Goal: Obtain resource: Download file/media

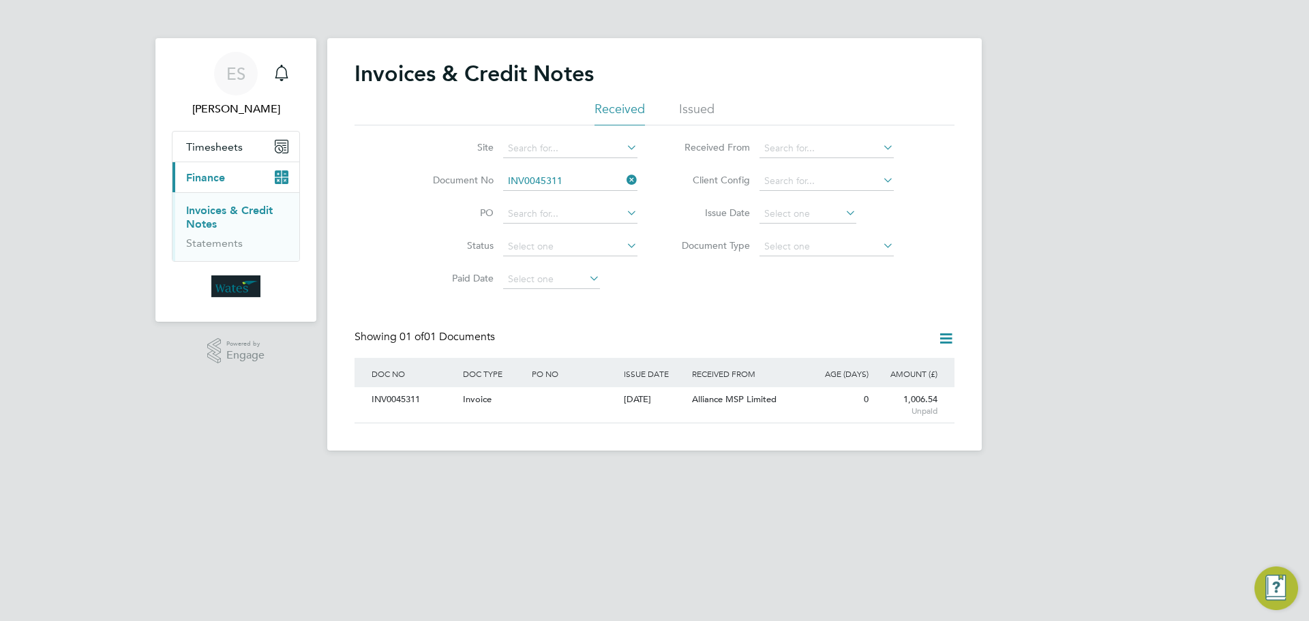
scroll to position [26, 115]
click at [624, 183] on icon at bounding box center [624, 179] width 0 height 19
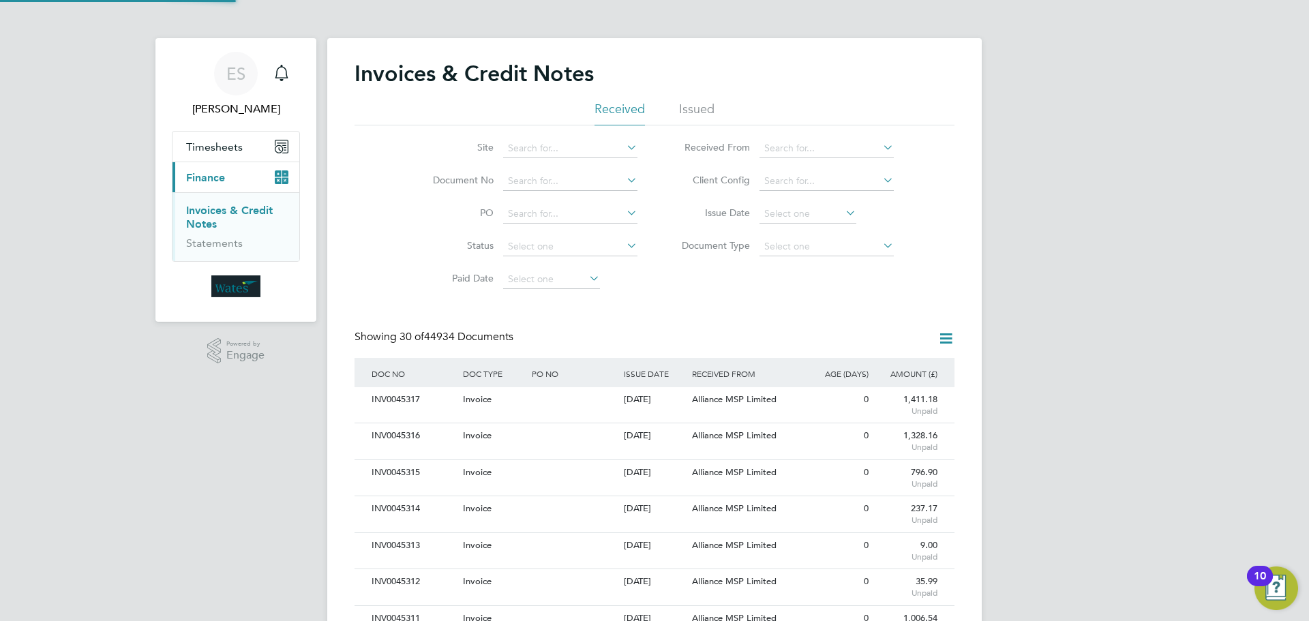
scroll to position [0, 0]
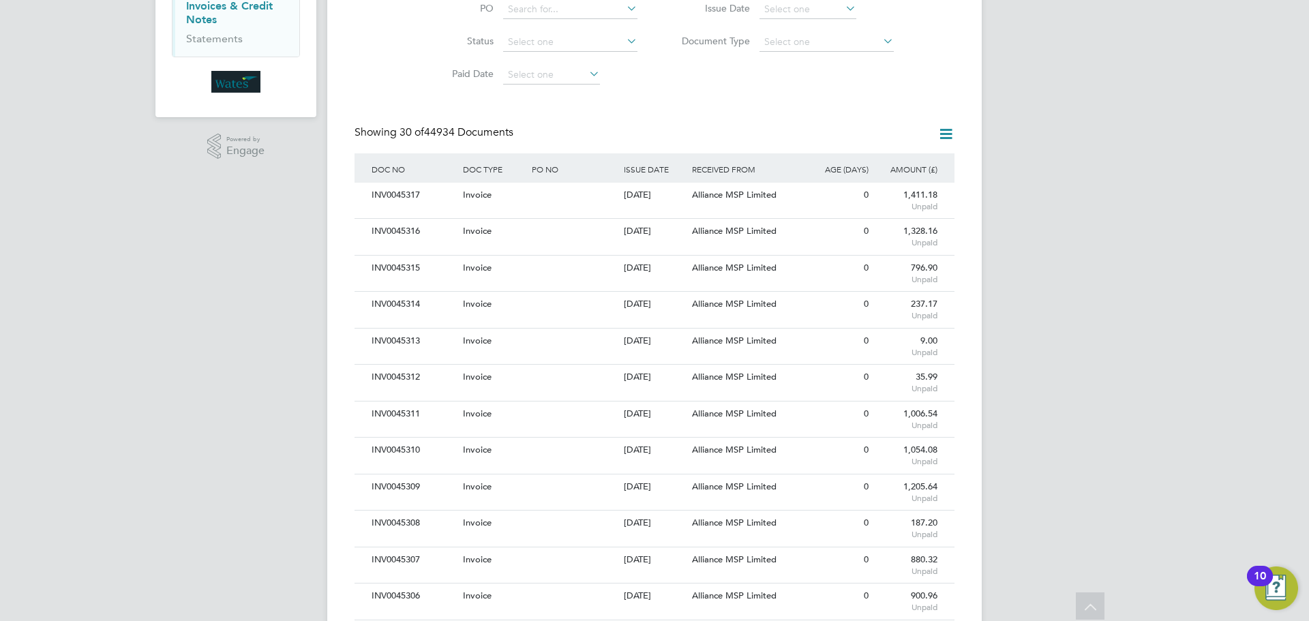
click at [941, 131] on icon at bounding box center [945, 133] width 17 height 17
click at [834, 8] on input at bounding box center [807, 9] width 97 height 19
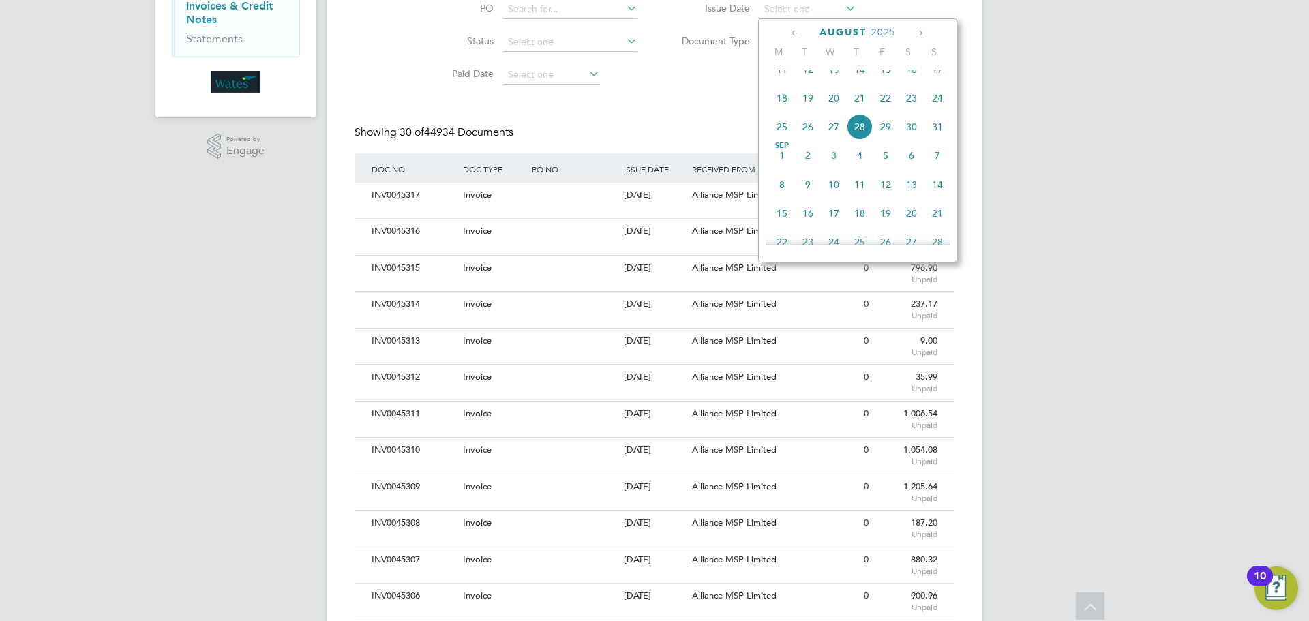
click at [864, 138] on span "28" at bounding box center [860, 127] width 26 height 26
type input "28 Aug 2025"
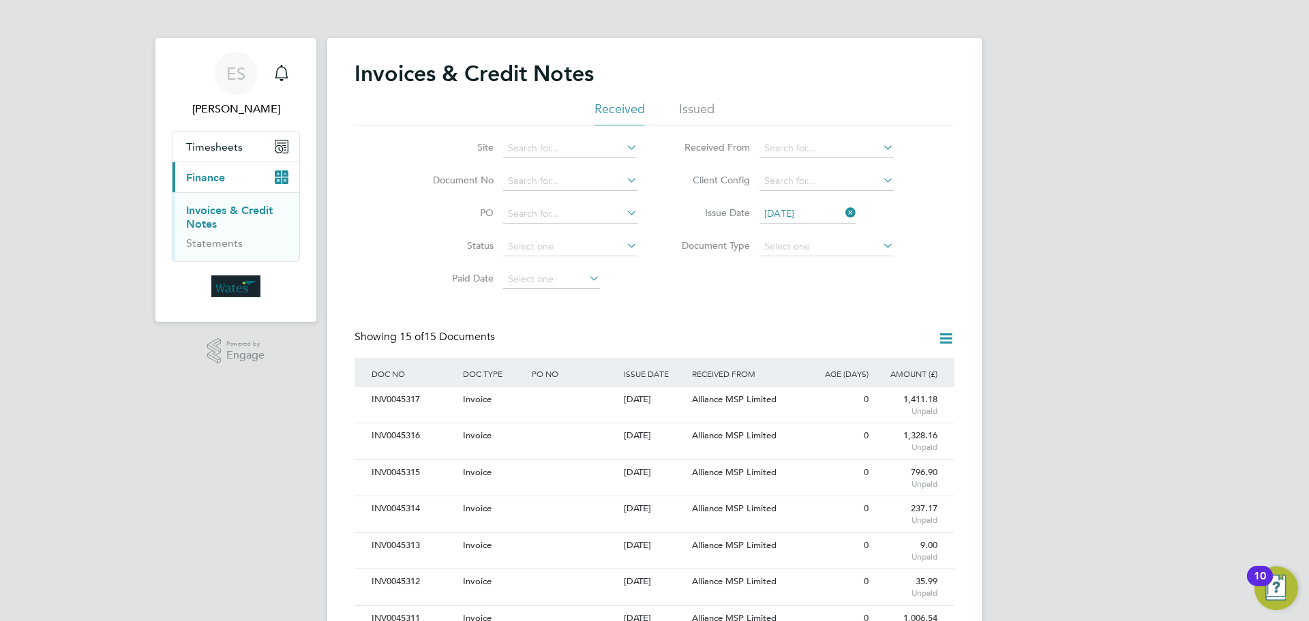
click at [948, 334] on icon at bounding box center [945, 338] width 17 height 17
click at [884, 362] on li "Download invoices" at bounding box center [889, 370] width 129 height 19
click at [947, 333] on icon at bounding box center [945, 338] width 17 height 17
click at [906, 386] on li "Download credit notes" at bounding box center [889, 389] width 129 height 19
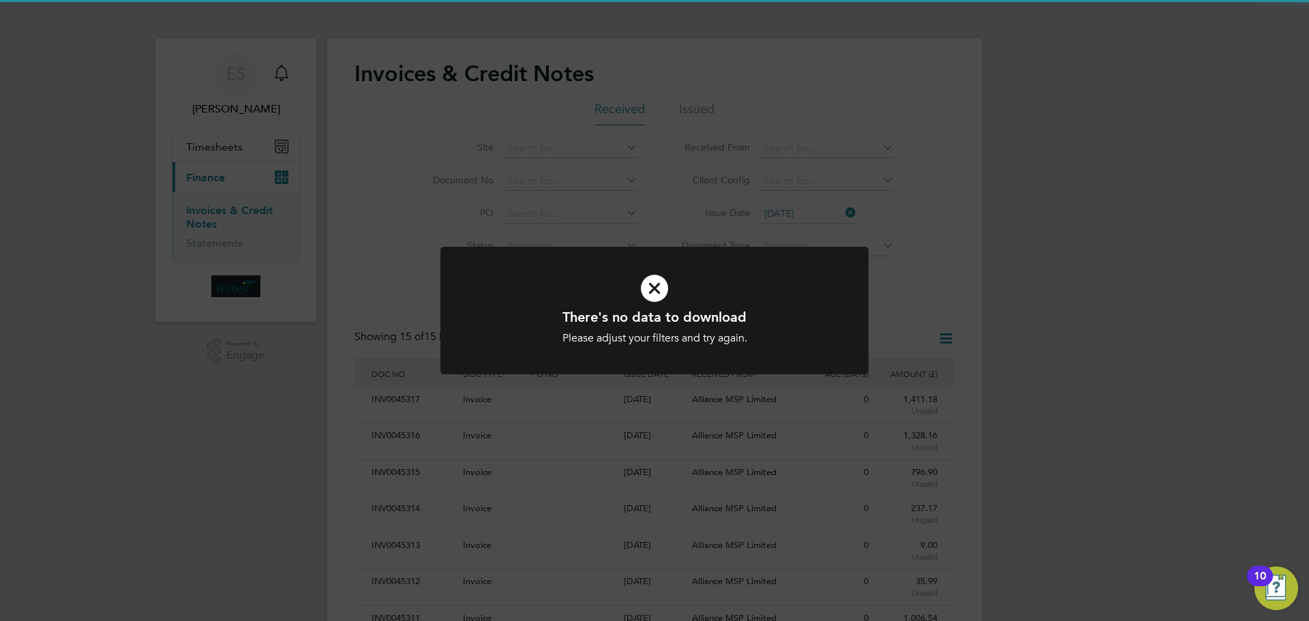
click at [774, 301] on icon at bounding box center [654, 288] width 354 height 53
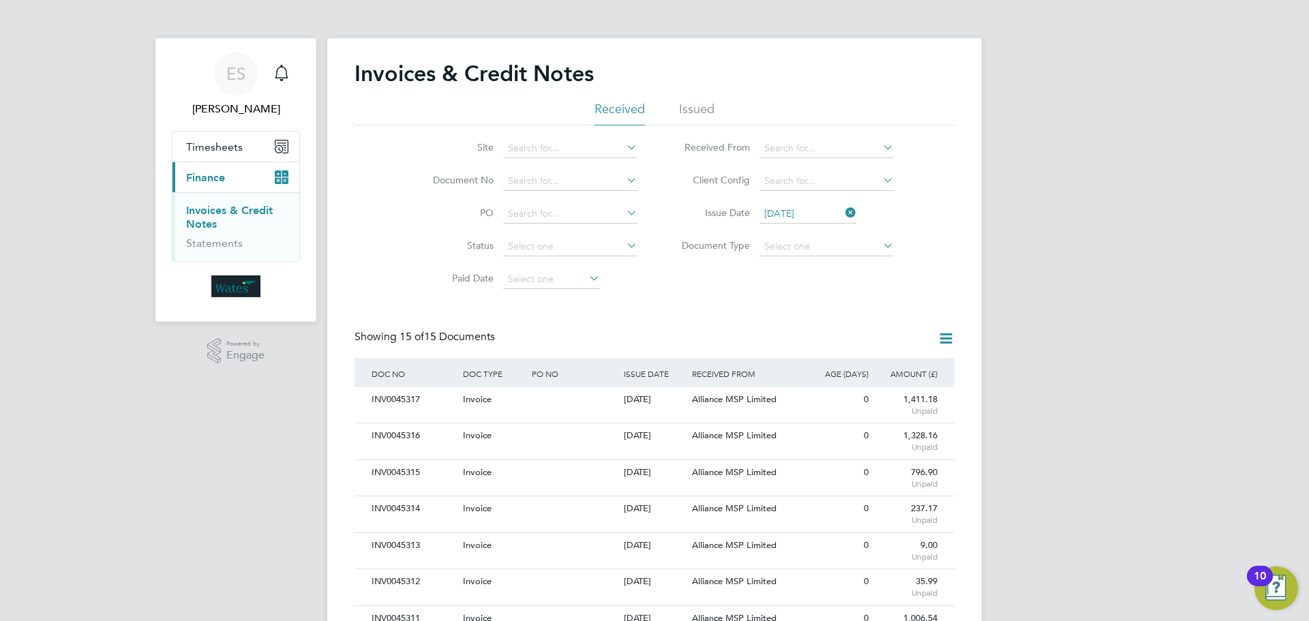
click at [843, 209] on icon at bounding box center [843, 212] width 0 height 19
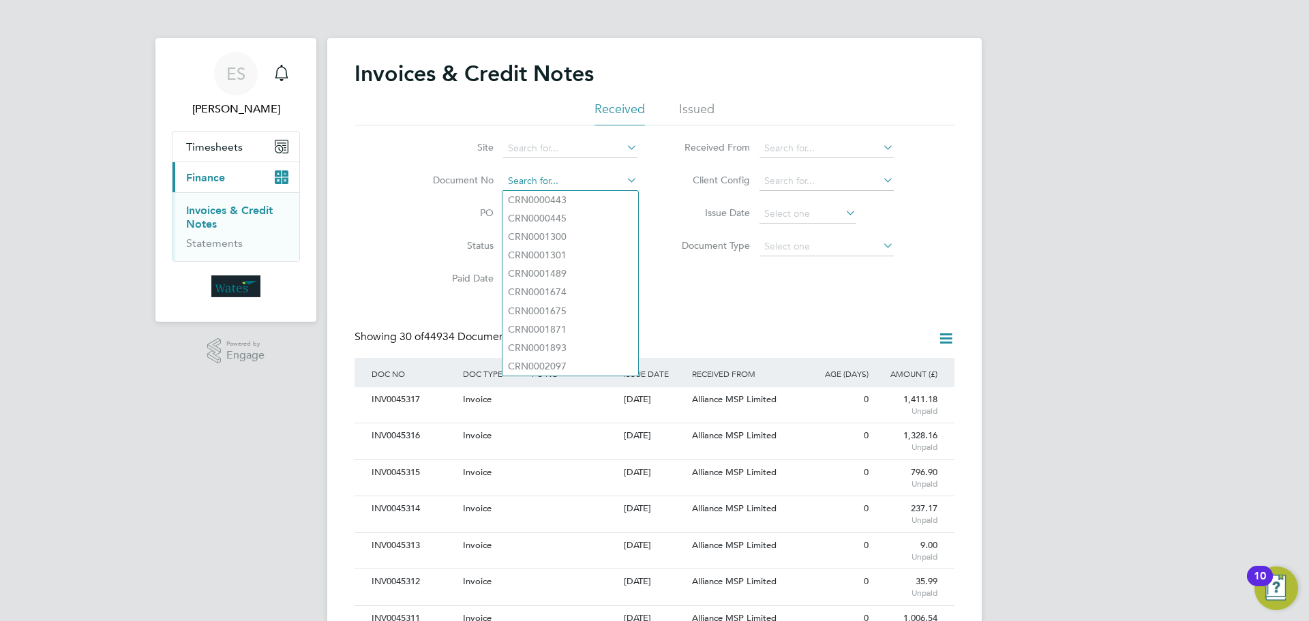
paste input "INV0045312"
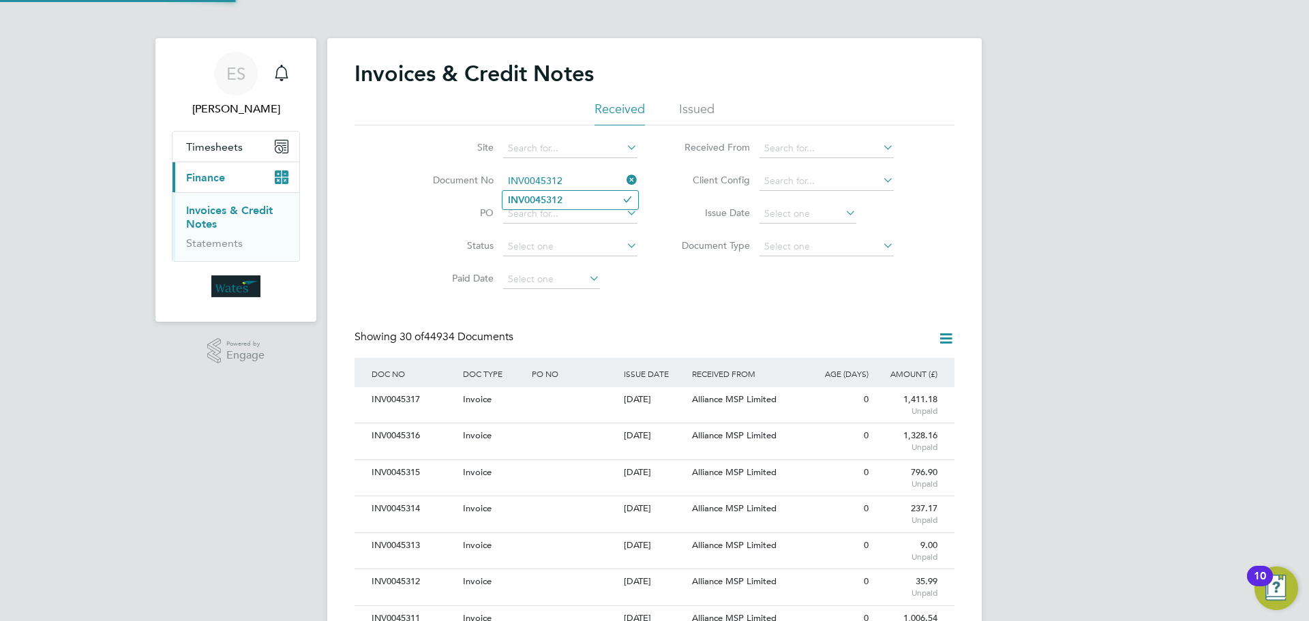
type input "INV0045312"
click at [547, 202] on b "INV0045312" at bounding box center [535, 200] width 55 height 12
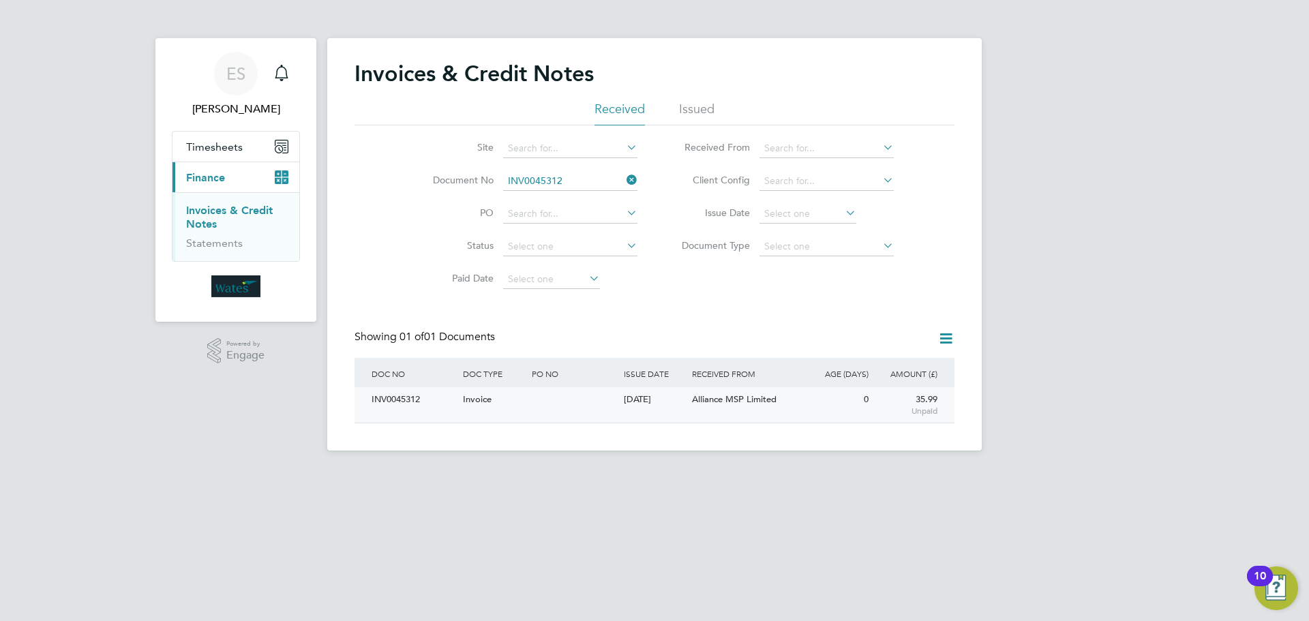
click at [414, 398] on div "INV0045312" at bounding box center [413, 399] width 91 height 25
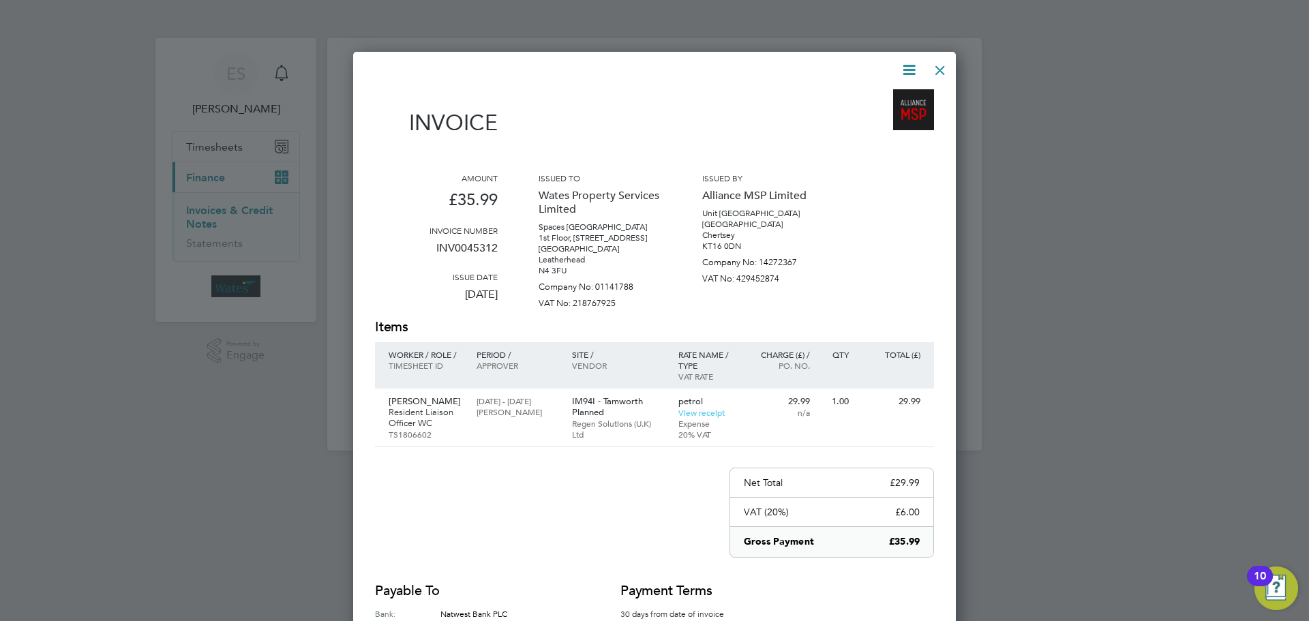
click at [911, 70] on icon at bounding box center [908, 69] width 17 height 17
click at [888, 99] on li "Download Invoice" at bounding box center [868, 102] width 94 height 19
drag, startPoint x: 906, startPoint y: 70, endPoint x: 879, endPoint y: 106, distance: 44.3
click at [906, 70] on icon at bounding box center [908, 69] width 17 height 17
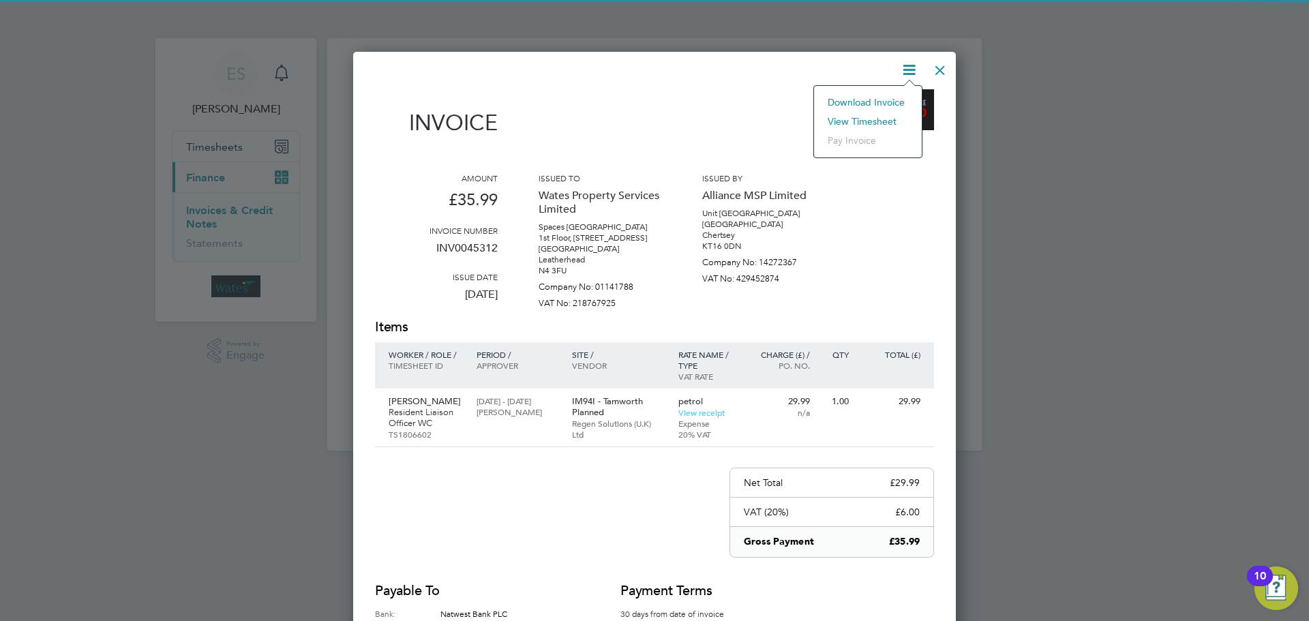
click at [862, 119] on li "View timesheet" at bounding box center [868, 121] width 94 height 19
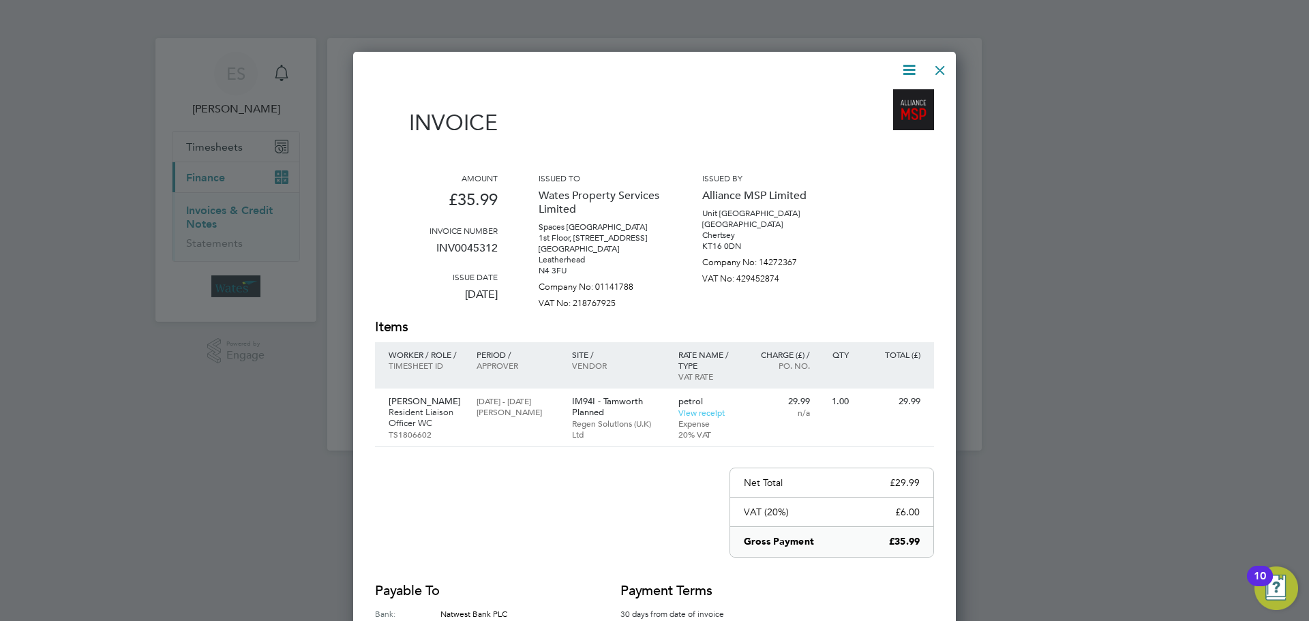
click at [943, 65] on div at bounding box center [940, 67] width 25 height 25
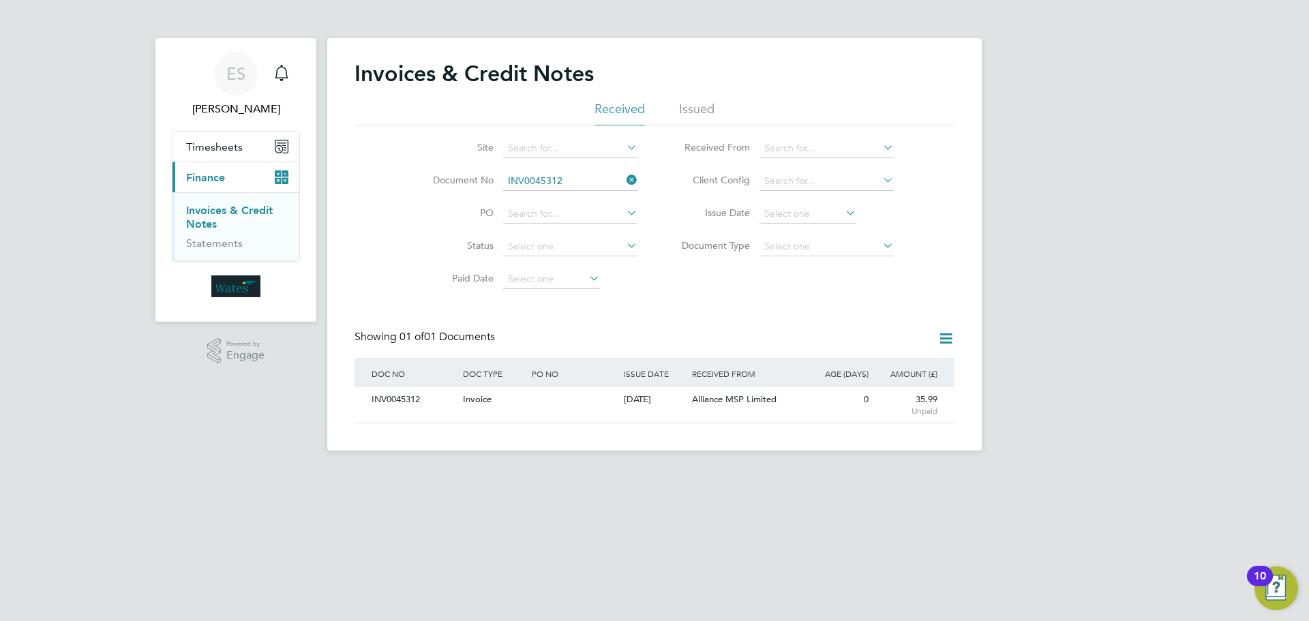
click at [624, 179] on icon at bounding box center [624, 179] width 0 height 19
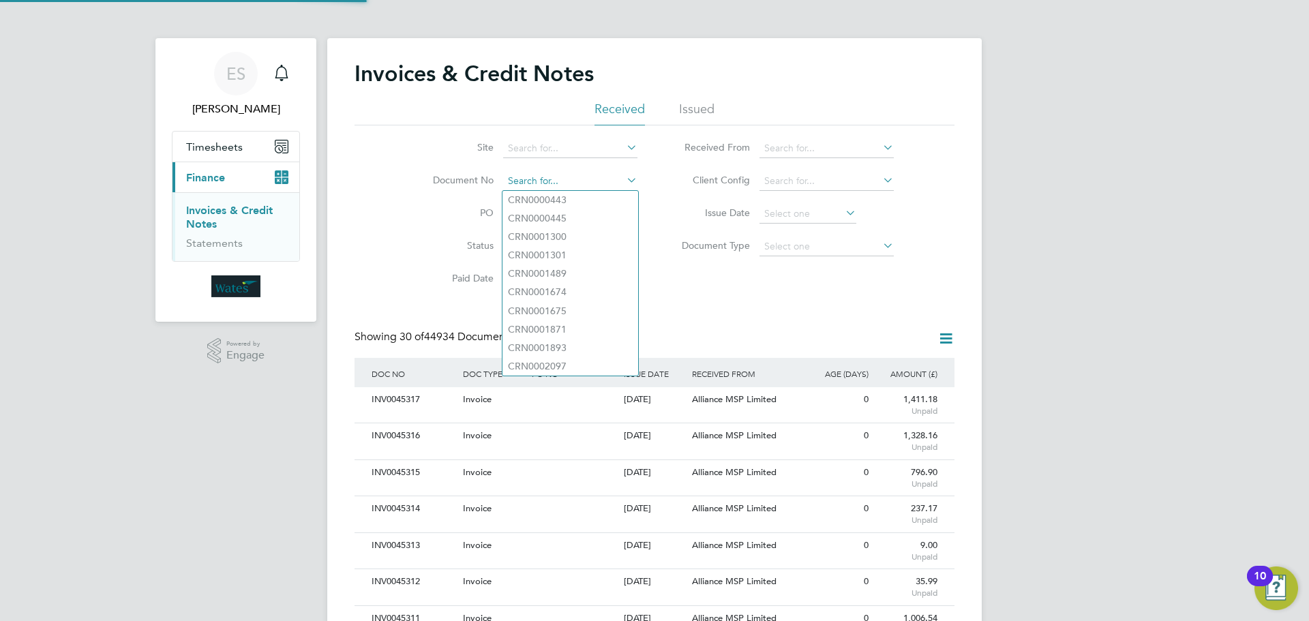
scroll to position [26, 115]
paste input "INV0045313"
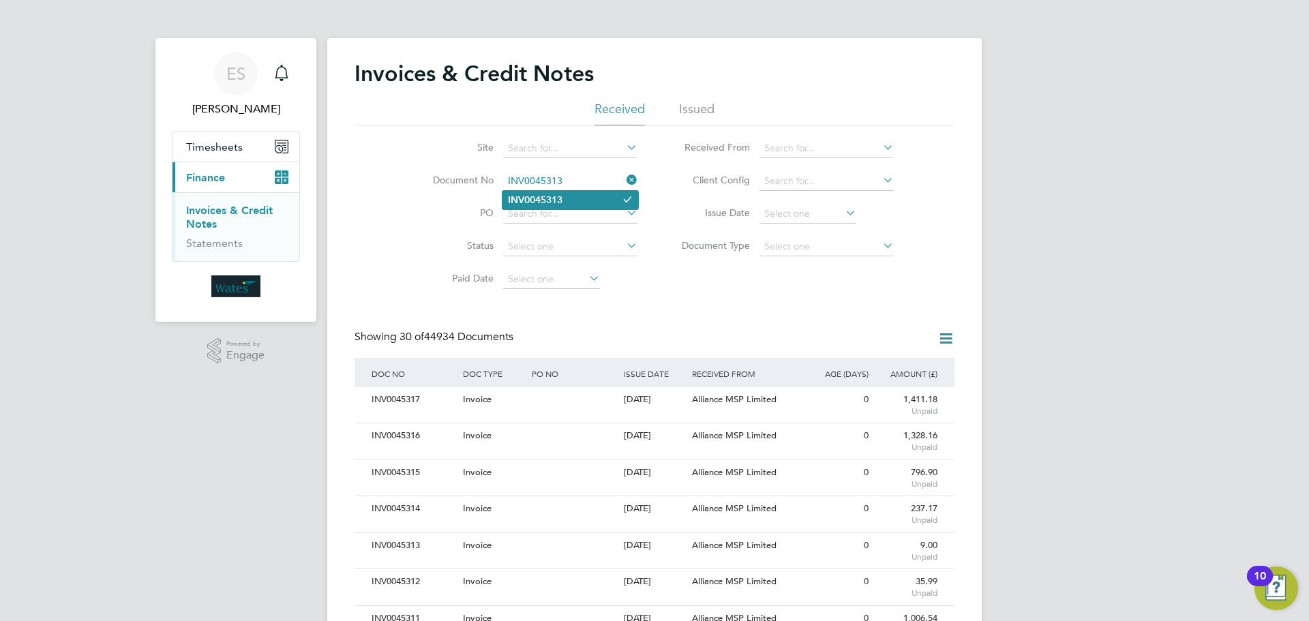
type input "INV0045313"
click at [559, 194] on b "INV0045313" at bounding box center [535, 200] width 55 height 12
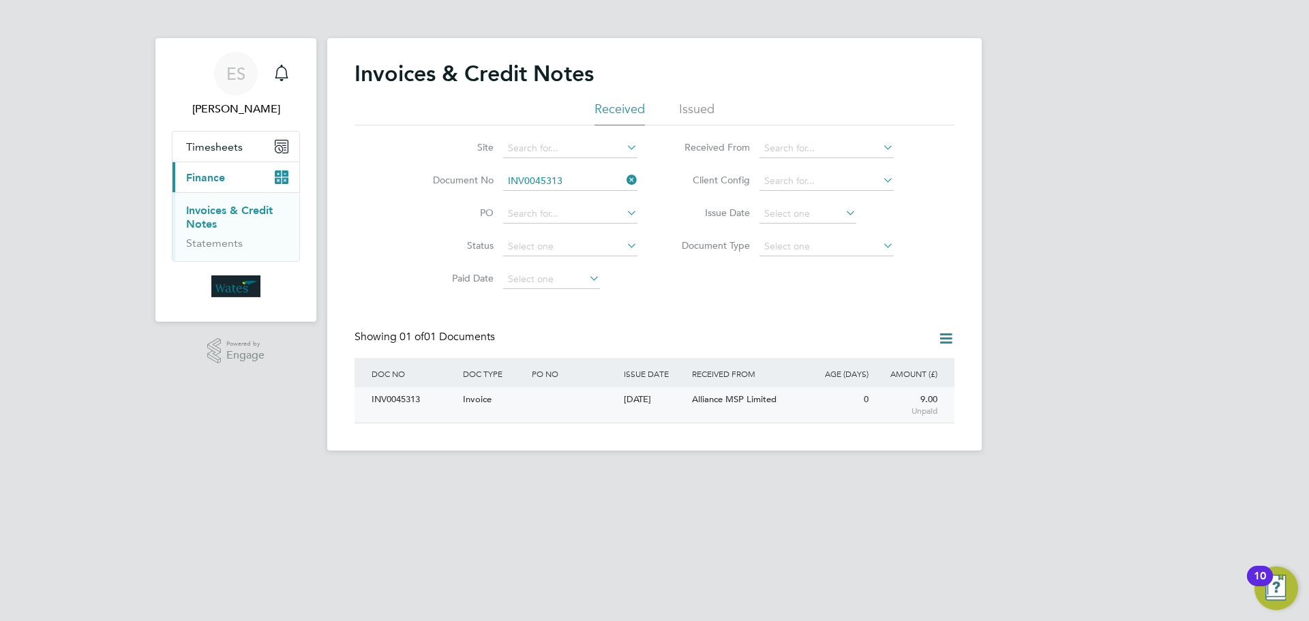
click at [383, 395] on div "INV0045313" at bounding box center [413, 399] width 91 height 25
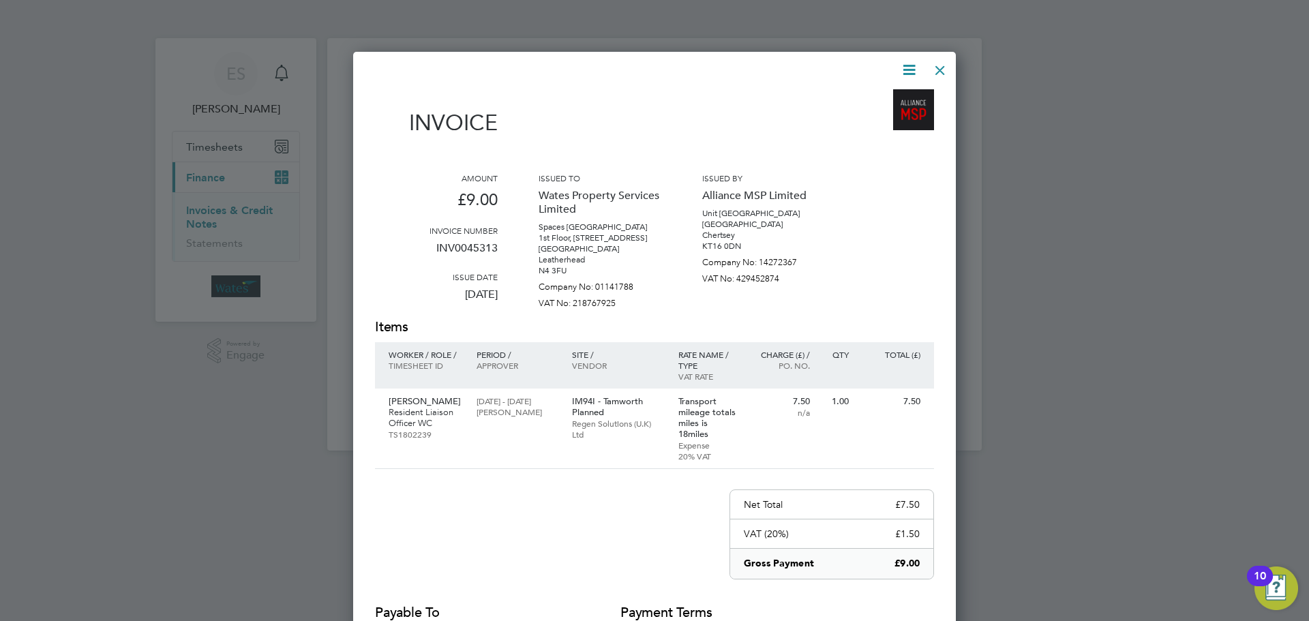
click at [907, 65] on icon at bounding box center [908, 69] width 17 height 17
click at [883, 93] on li "Download Invoice" at bounding box center [868, 102] width 94 height 19
drag, startPoint x: 898, startPoint y: 65, endPoint x: 894, endPoint y: 75, distance: 10.8
click at [900, 65] on icon at bounding box center [908, 69] width 17 height 17
click at [868, 116] on li "View timesheet" at bounding box center [868, 121] width 94 height 19
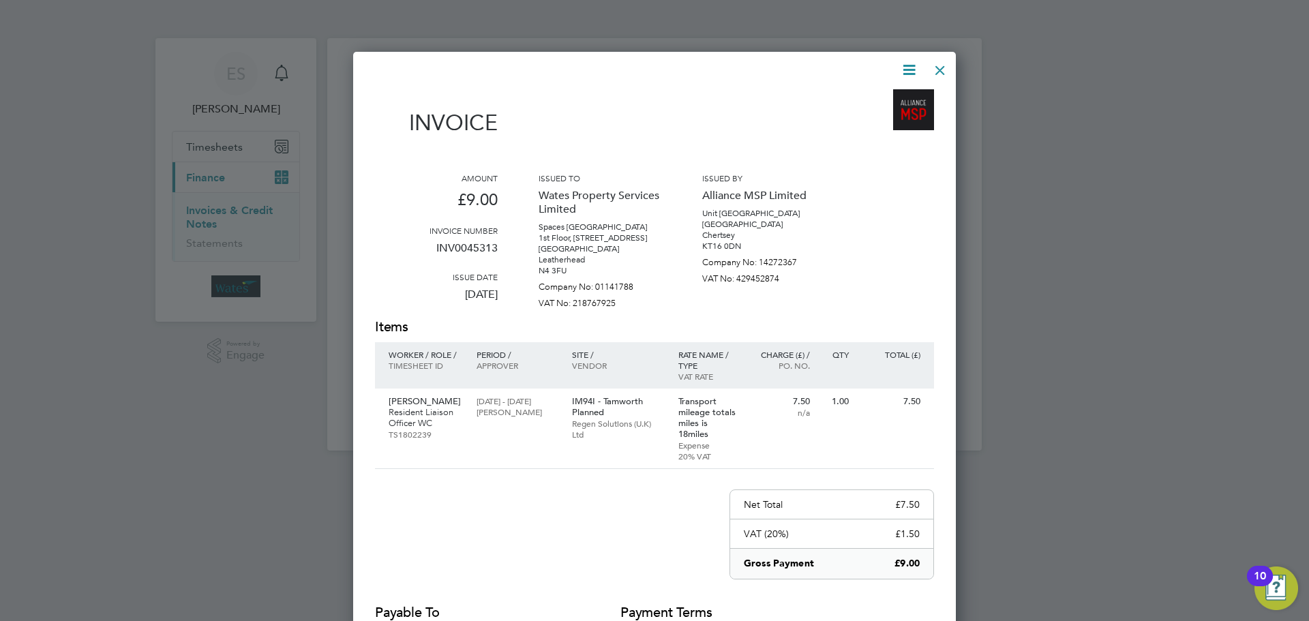
click at [933, 66] on div at bounding box center [940, 67] width 25 height 25
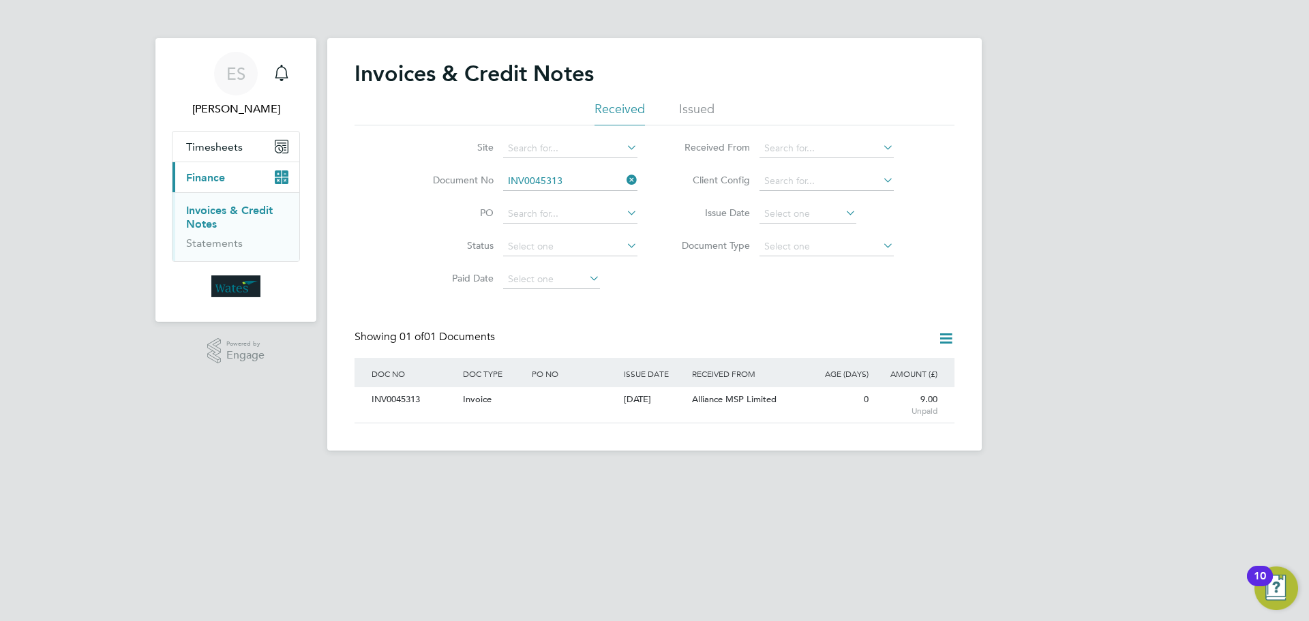
click at [624, 172] on icon at bounding box center [624, 179] width 0 height 19
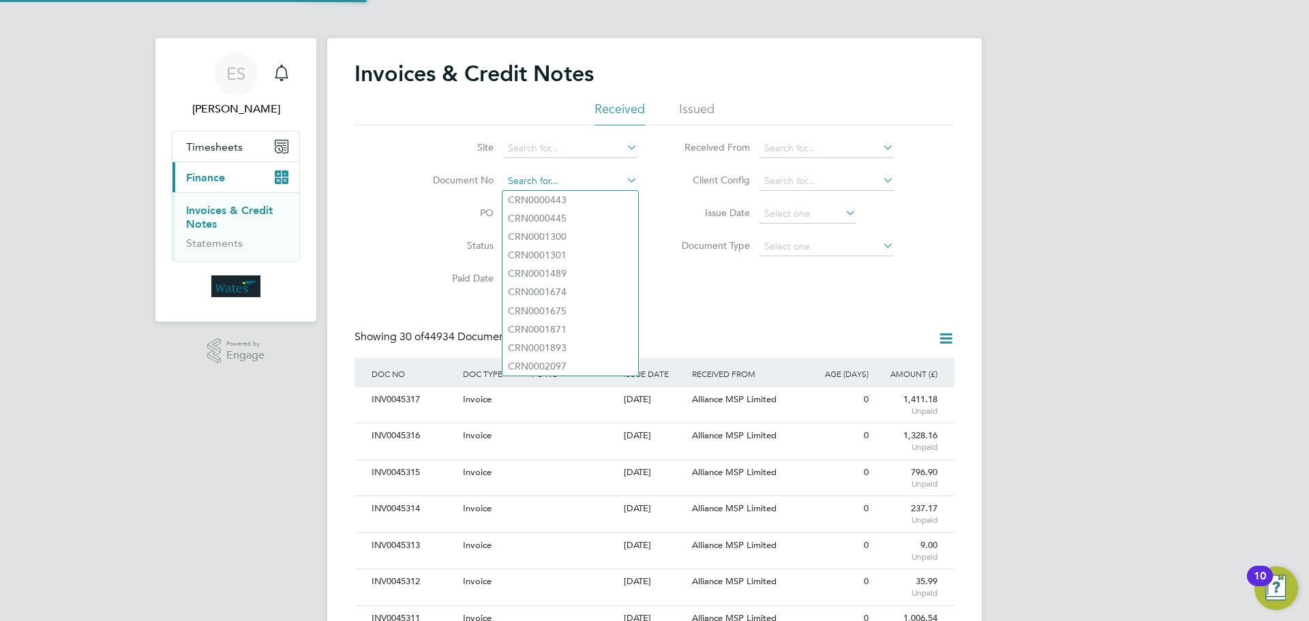
scroll to position [26, 115]
paste input "INV0045314"
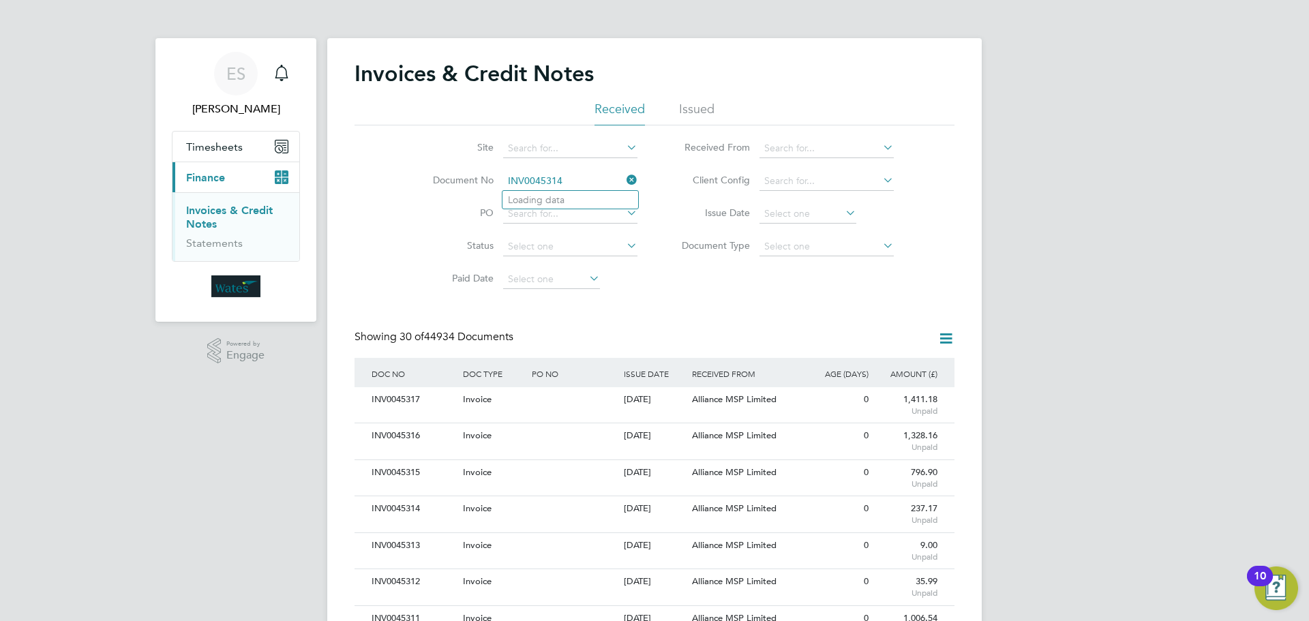
type input "INV0045314"
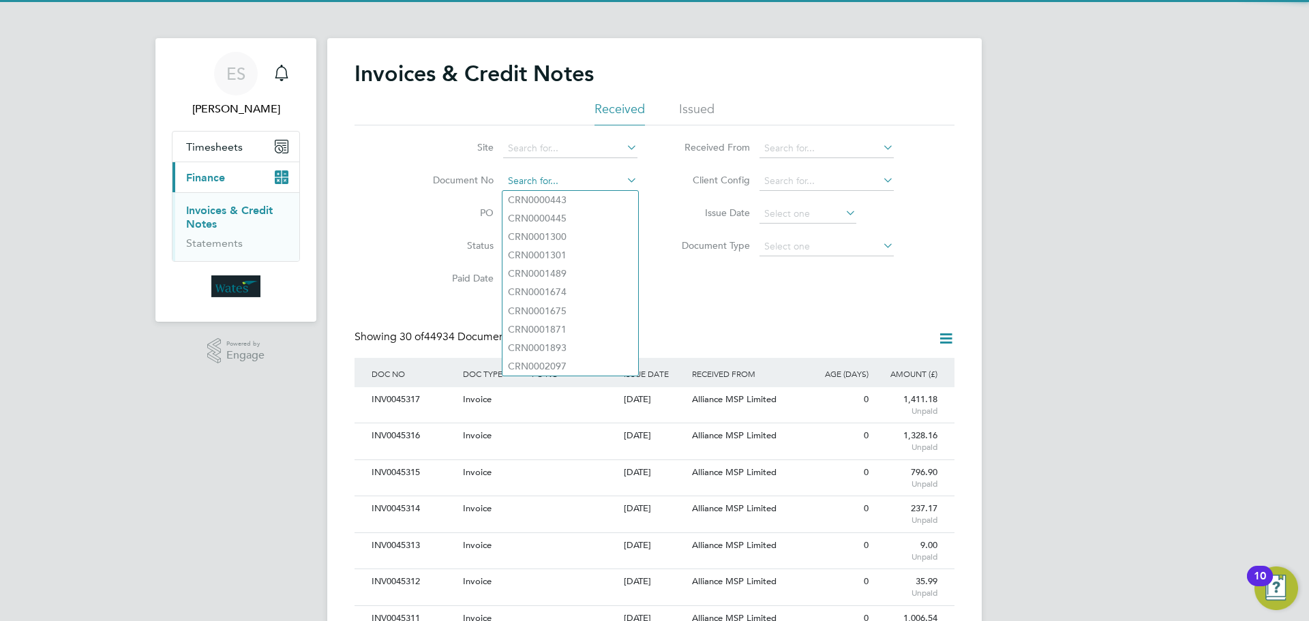
paste input "INV0045314"
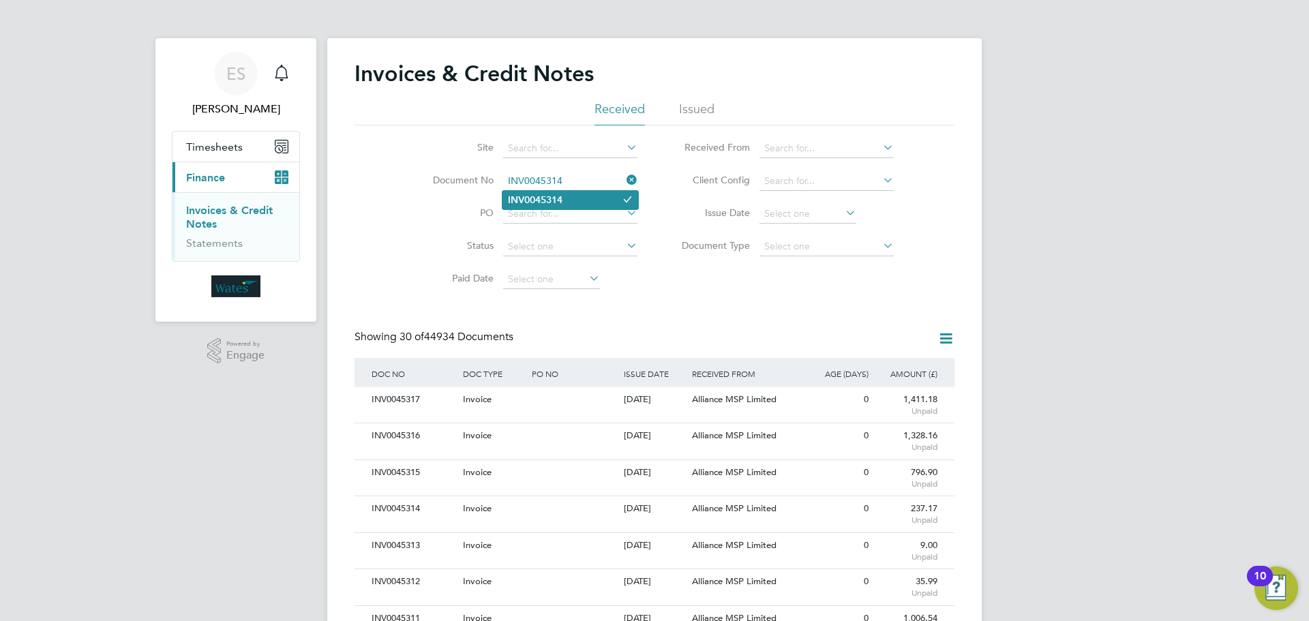
type input "INV0045314"
click at [550, 194] on b "INV0045314" at bounding box center [535, 200] width 55 height 12
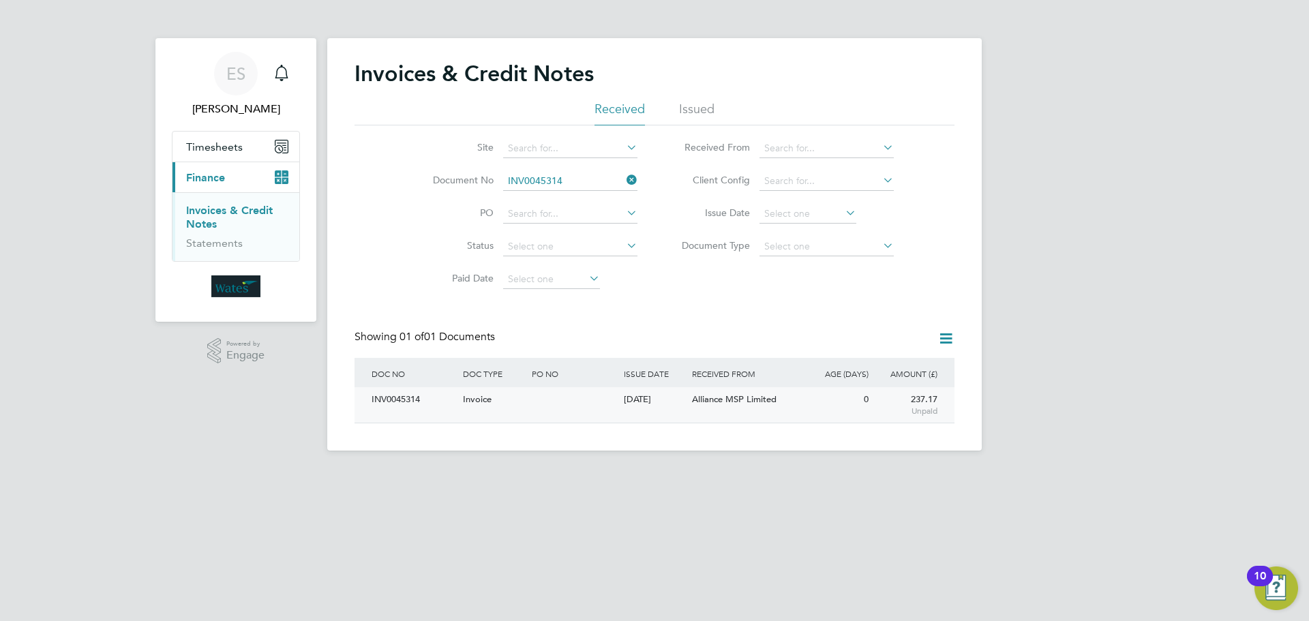
click at [386, 397] on div "INV0045314" at bounding box center [413, 399] width 91 height 25
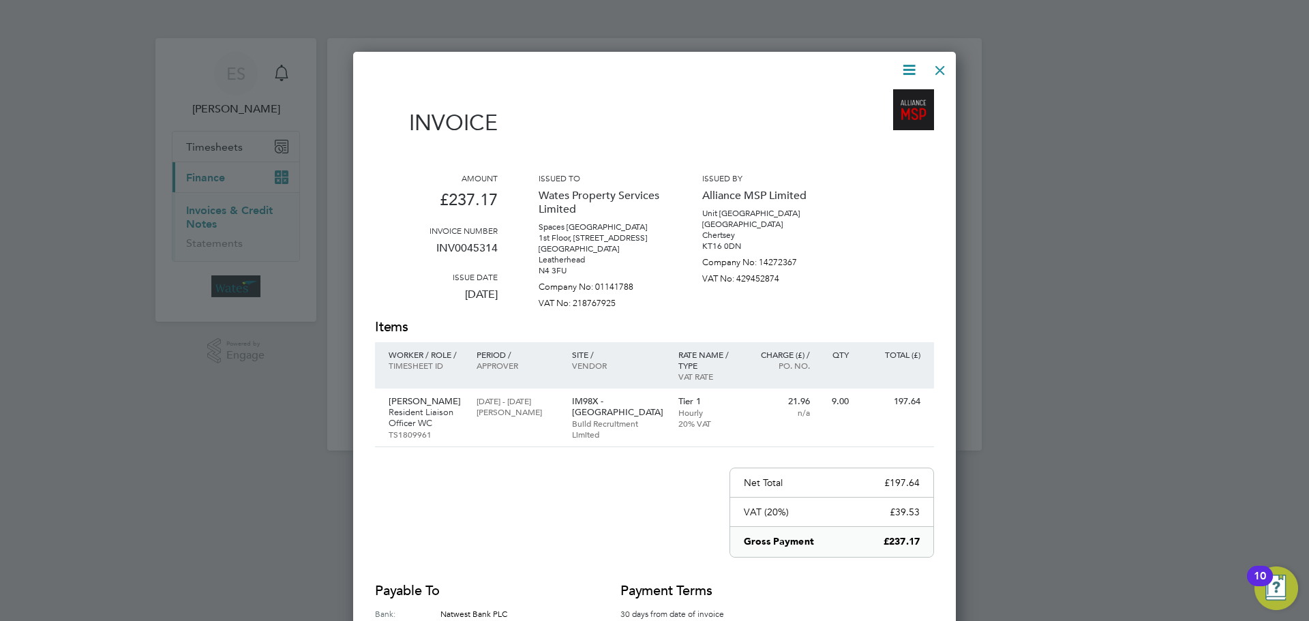
click at [909, 67] on icon at bounding box center [908, 69] width 17 height 17
click at [890, 97] on li "Download Invoice" at bounding box center [868, 102] width 94 height 19
click at [910, 67] on icon at bounding box center [908, 69] width 17 height 17
drag, startPoint x: 894, startPoint y: 116, endPoint x: 882, endPoint y: 106, distance: 16.0
click at [894, 116] on li "View timesheet" at bounding box center [868, 121] width 94 height 19
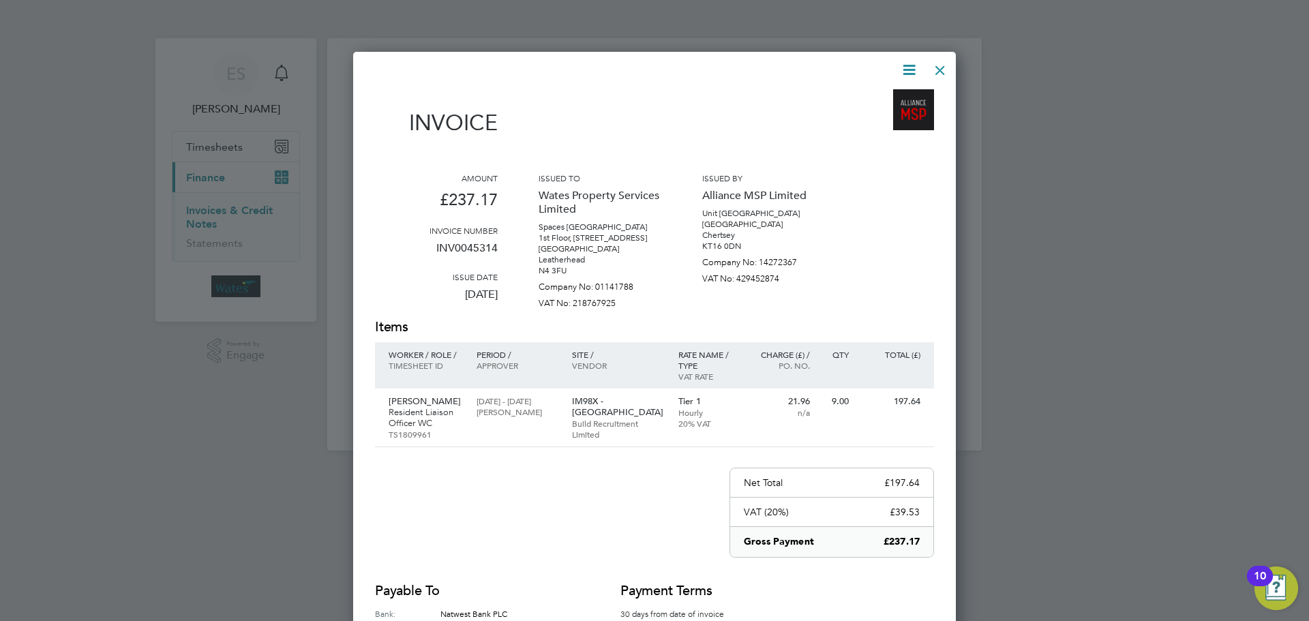
click at [937, 63] on div at bounding box center [940, 67] width 25 height 25
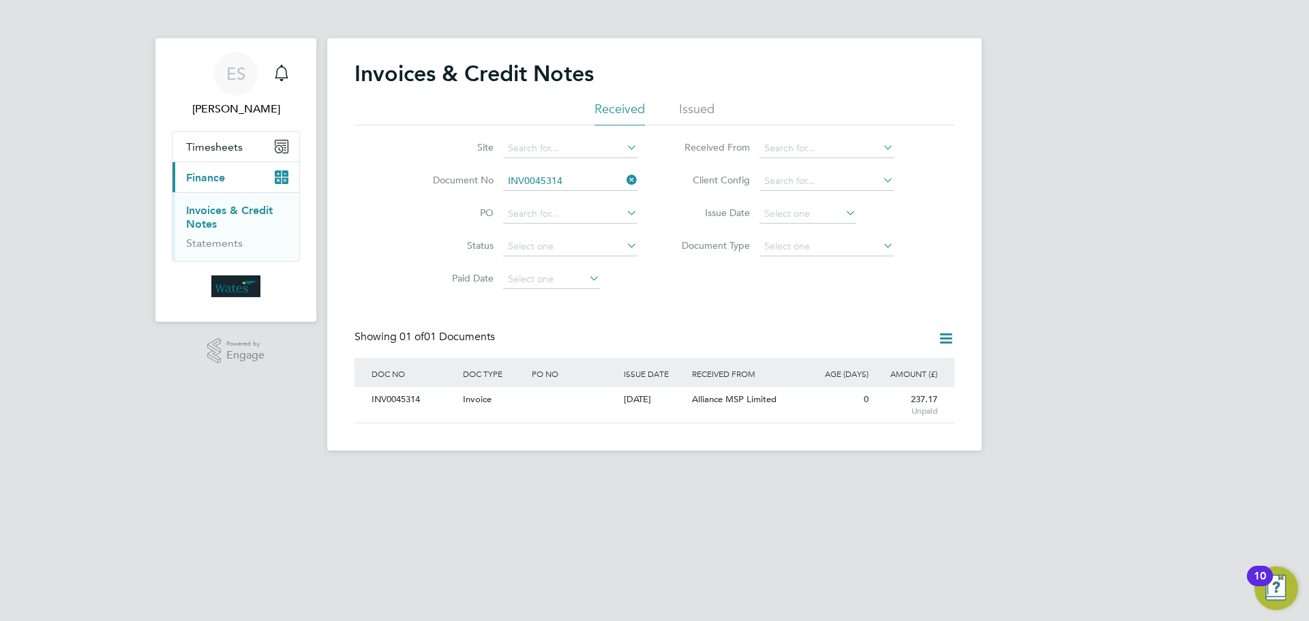
click at [624, 177] on icon at bounding box center [624, 179] width 0 height 19
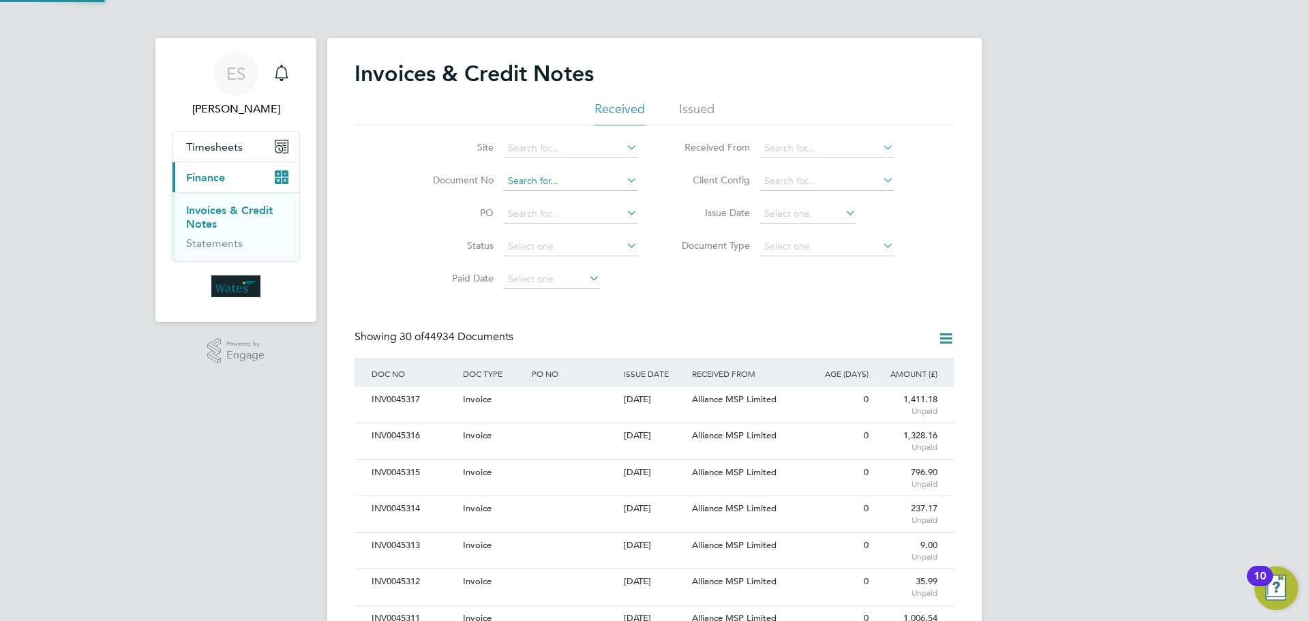
scroll to position [26, 93]
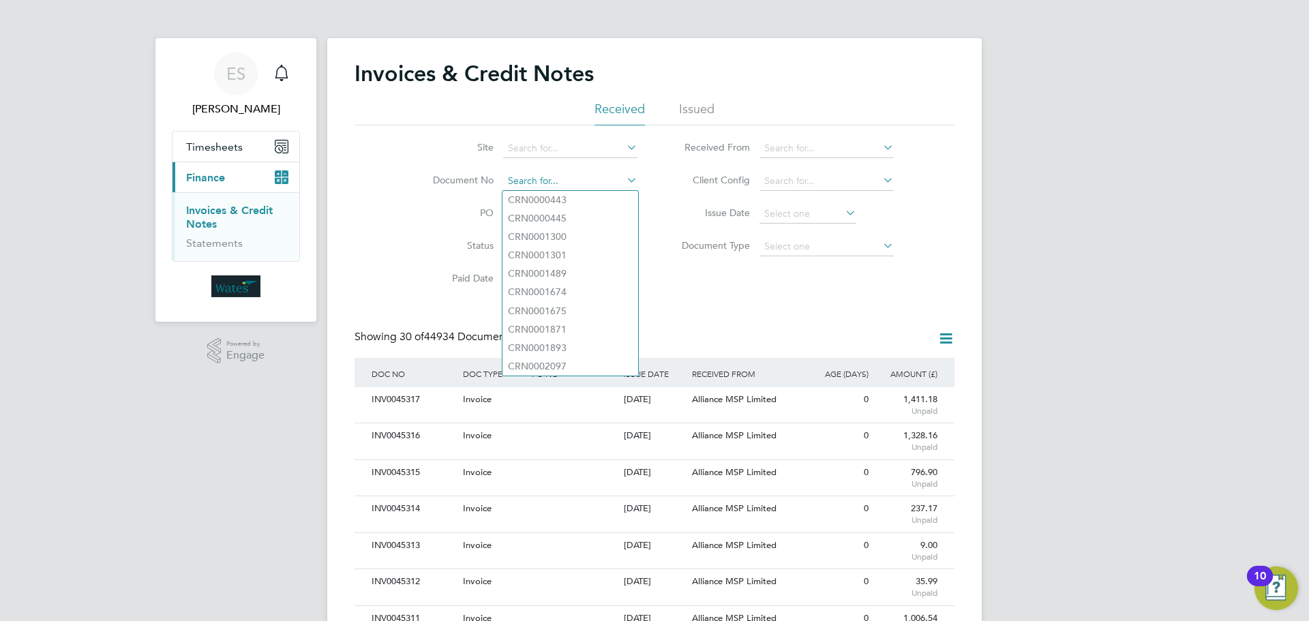
paste input "INV0045315"
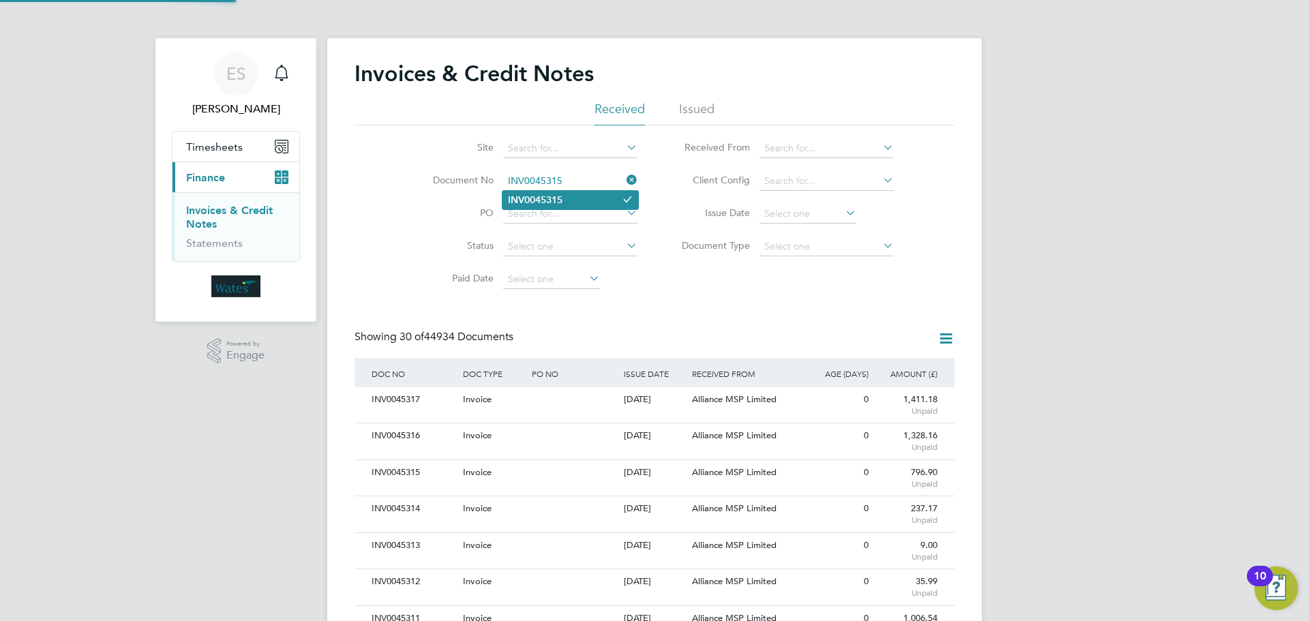
type input "INV0045315"
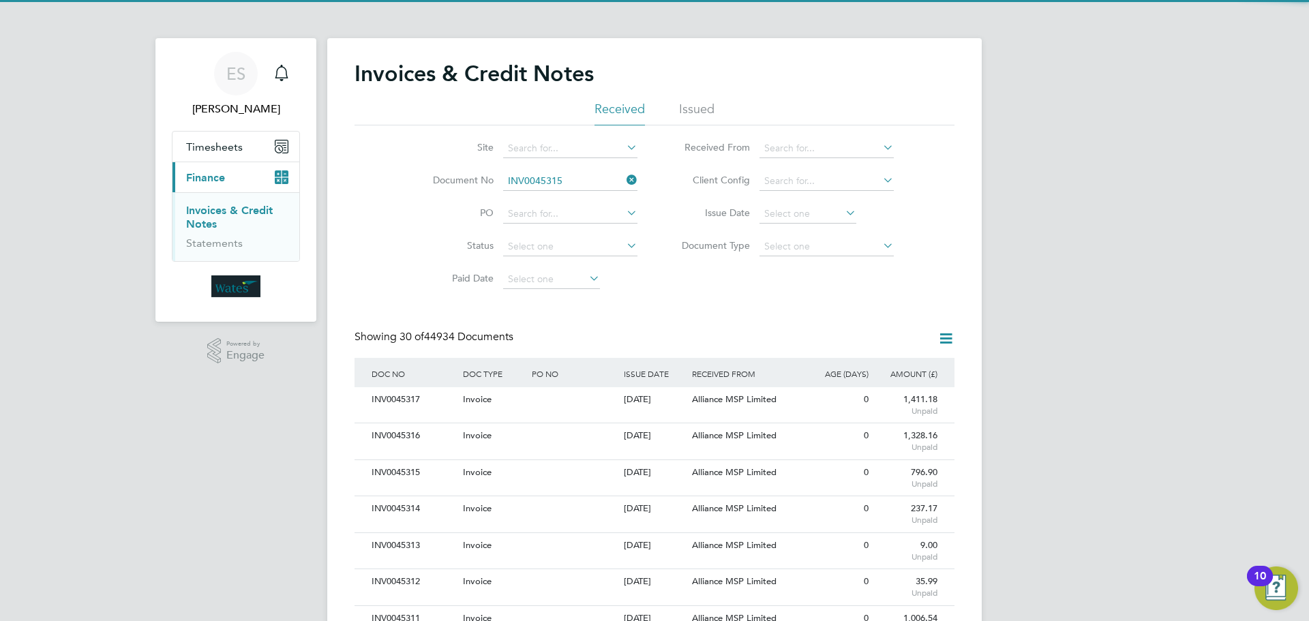
click at [575, 203] on li "INV0045315" at bounding box center [570, 200] width 136 height 18
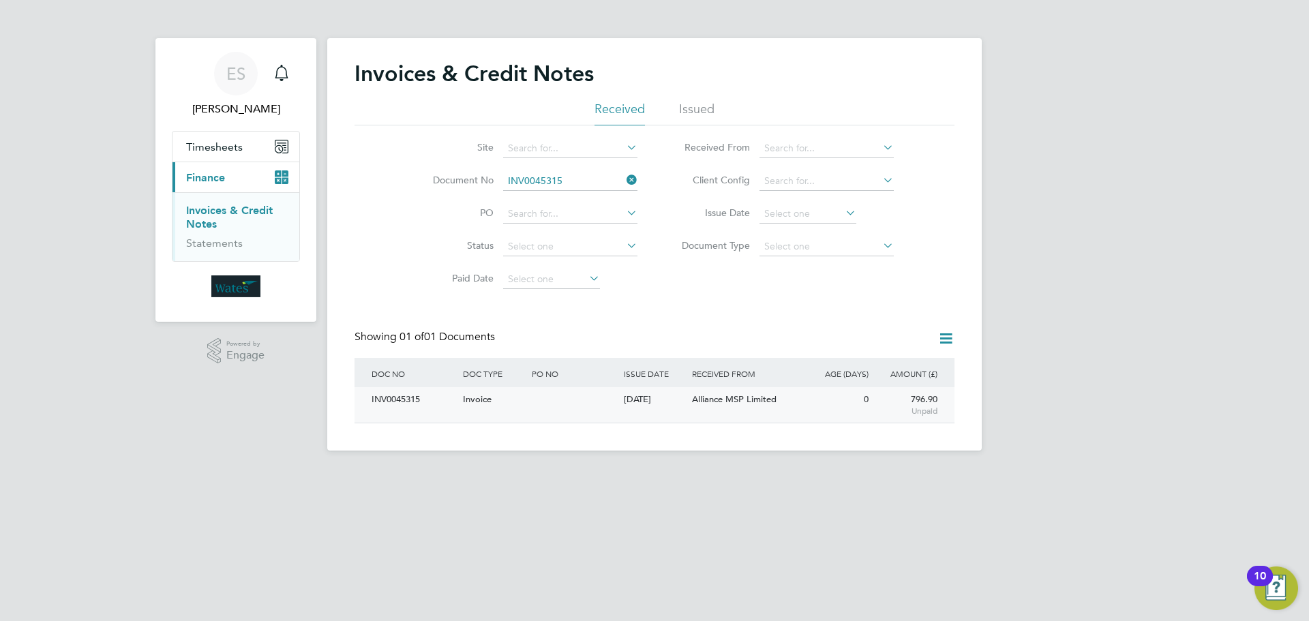
click at [397, 399] on div "INV0045315" at bounding box center [413, 399] width 91 height 25
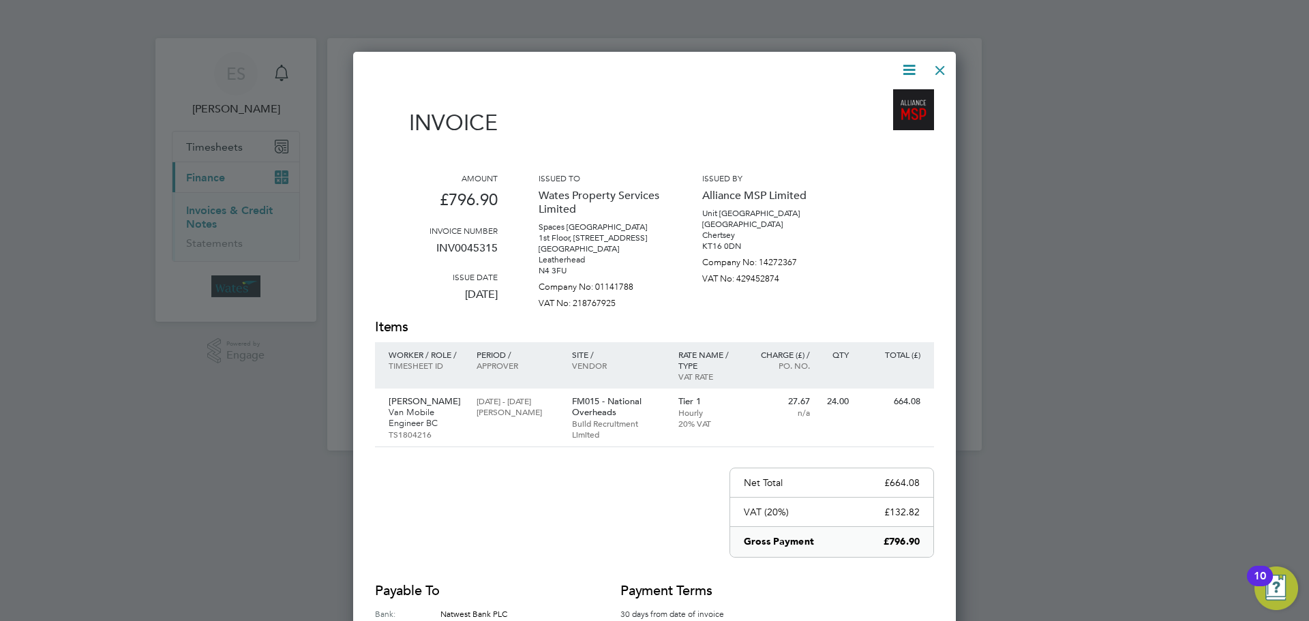
click at [912, 70] on icon at bounding box center [908, 69] width 17 height 17
click at [883, 95] on li "Download Invoice" at bounding box center [868, 102] width 94 height 19
click at [911, 65] on icon at bounding box center [908, 69] width 17 height 17
click at [862, 119] on li "View timesheet" at bounding box center [868, 121] width 94 height 19
click at [941, 67] on div at bounding box center [940, 67] width 25 height 25
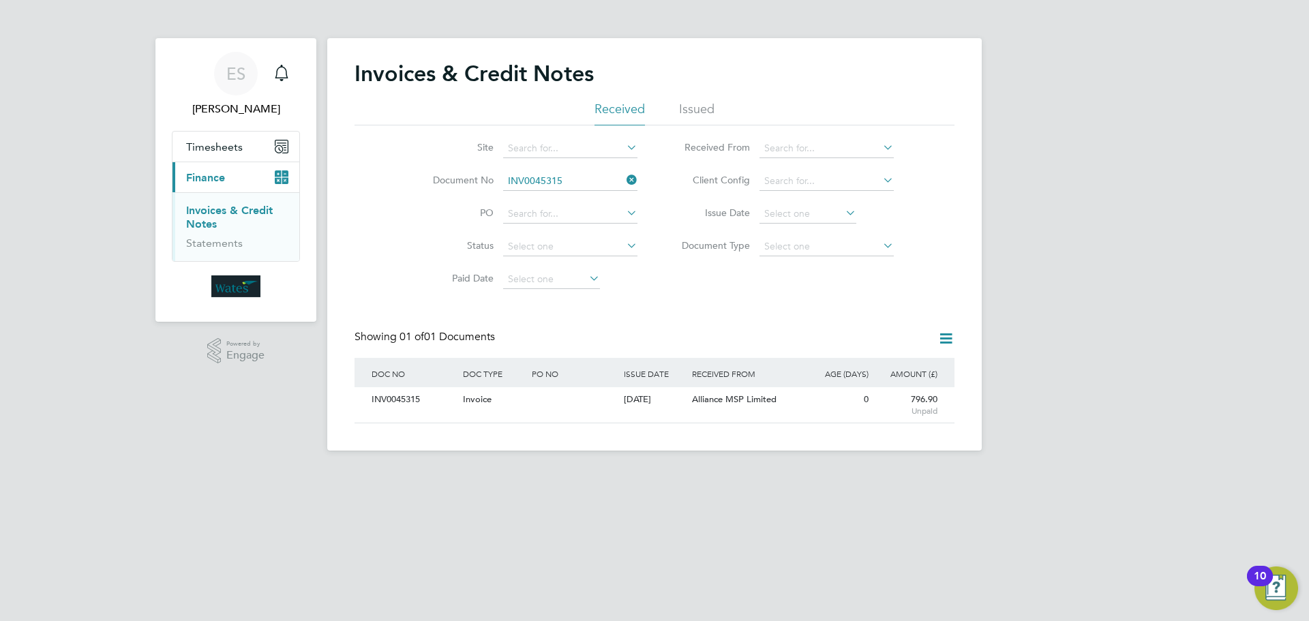
click at [624, 175] on icon at bounding box center [624, 179] width 0 height 19
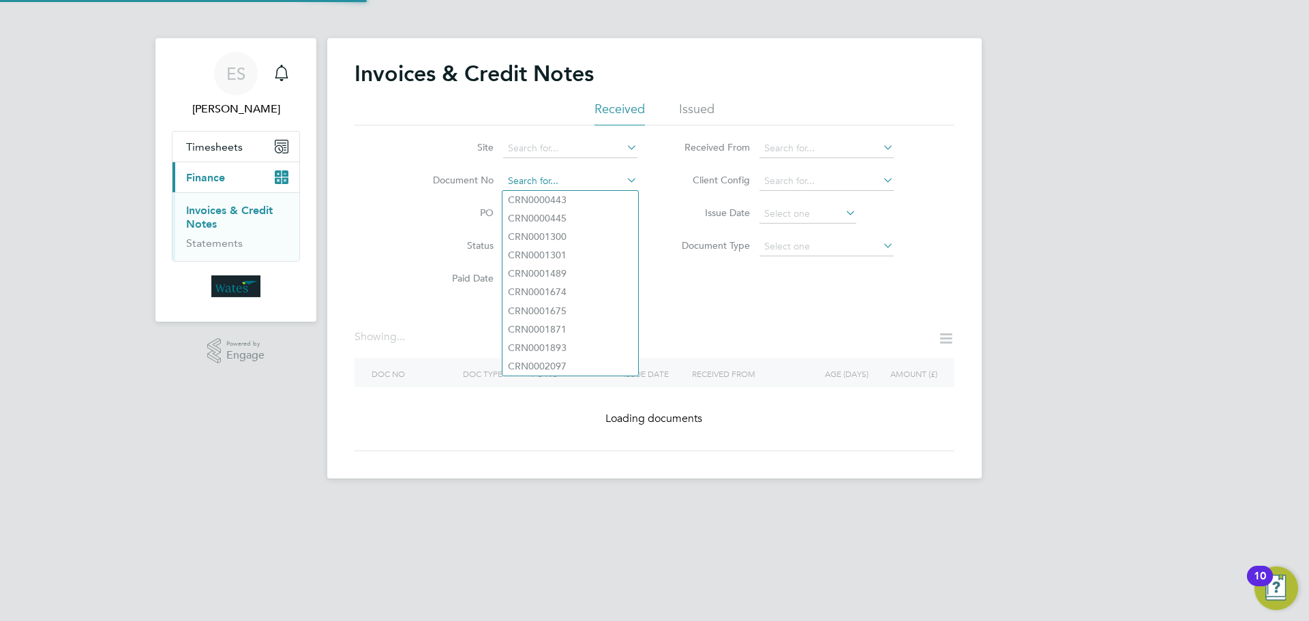
paste input "INV0045316"
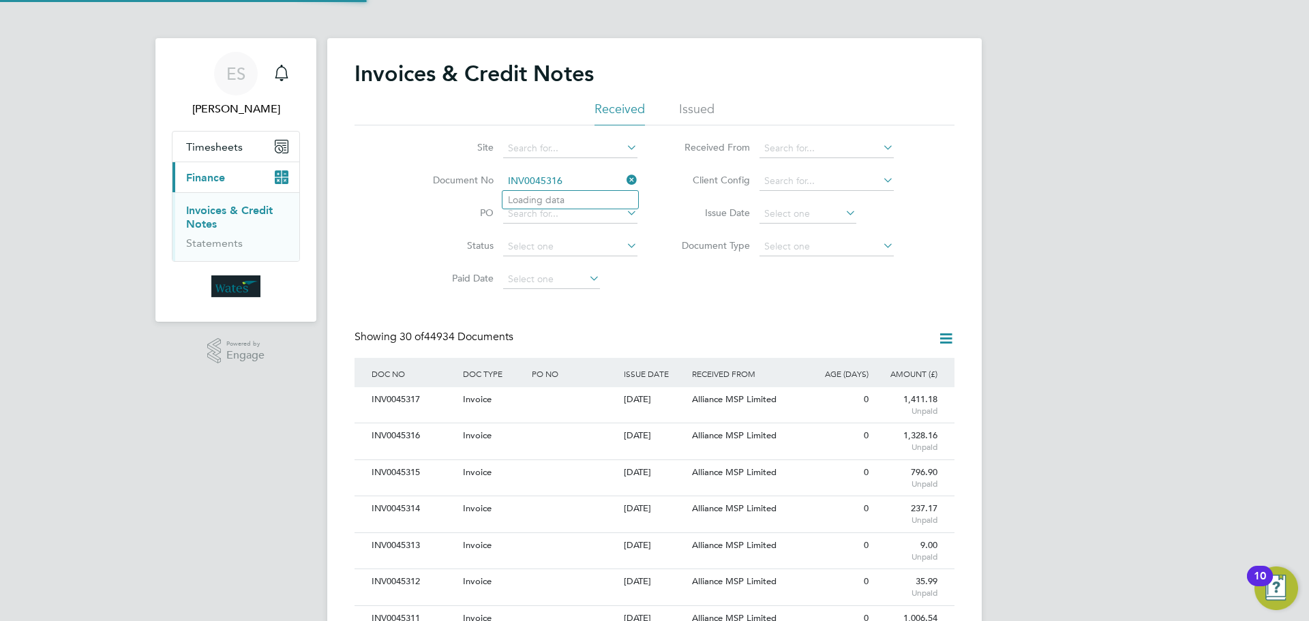
scroll to position [26, 115]
type input "INV0045316"
click at [599, 201] on li "INV0045316" at bounding box center [570, 200] width 136 height 18
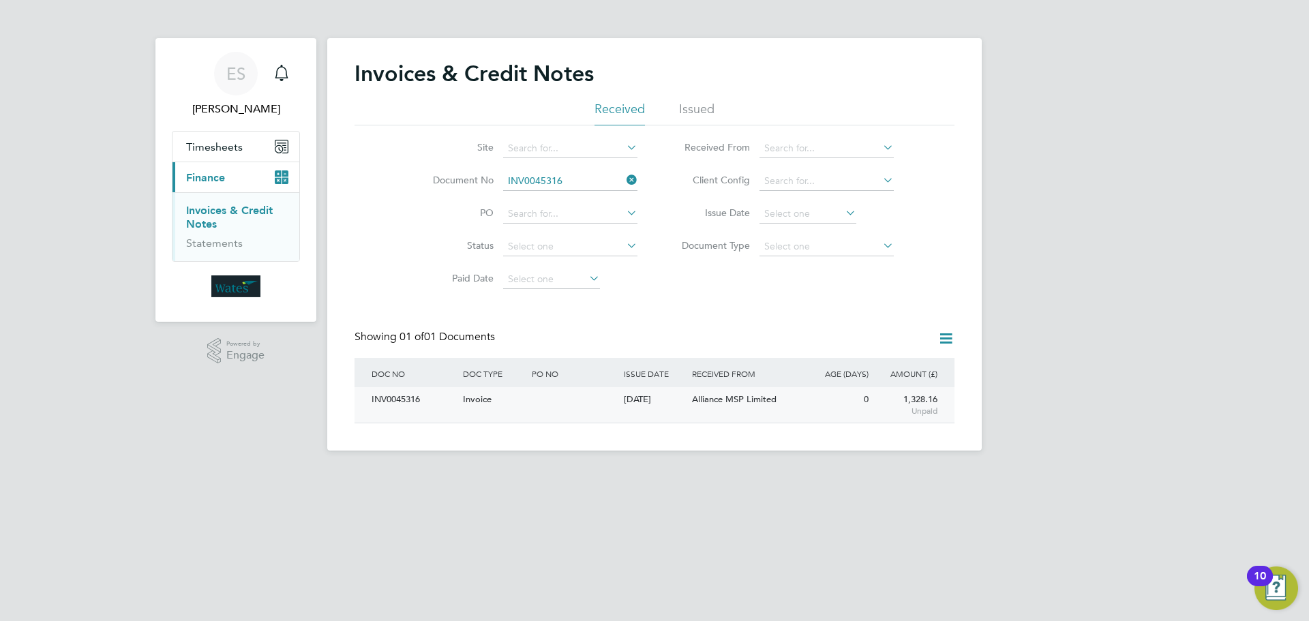
click at [403, 397] on div "INV0045316" at bounding box center [413, 399] width 91 height 25
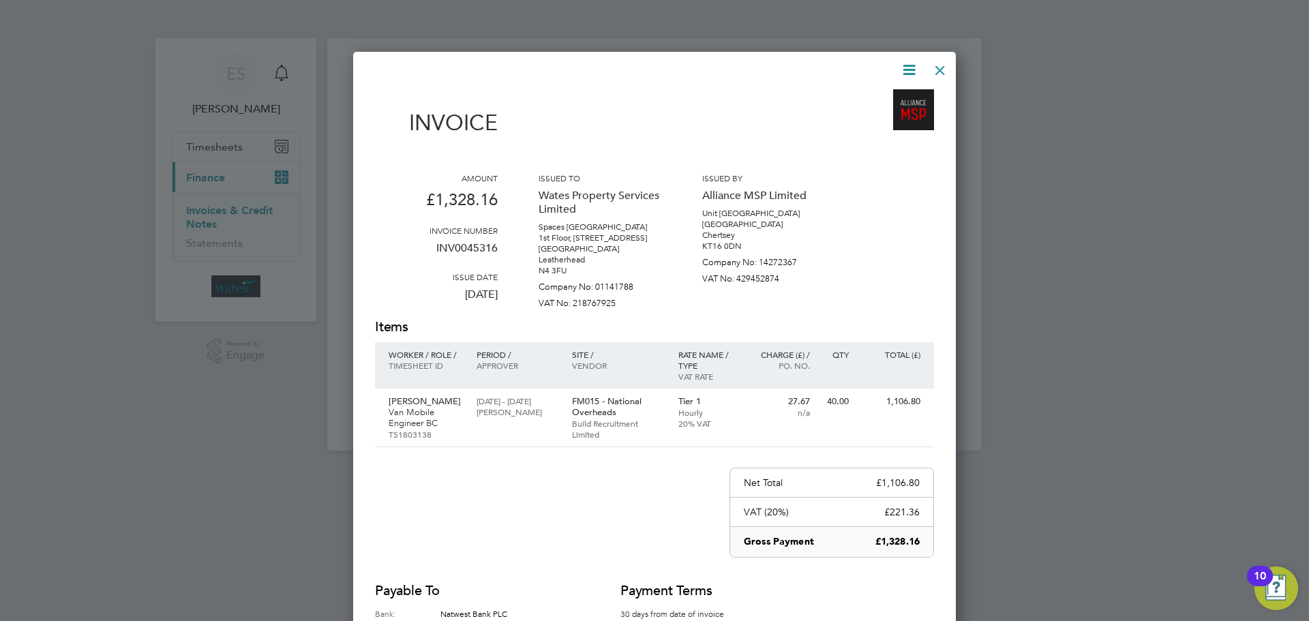
click at [909, 66] on icon at bounding box center [908, 69] width 17 height 17
click at [890, 96] on li "Download Invoice" at bounding box center [868, 102] width 94 height 19
click at [909, 72] on icon at bounding box center [908, 69] width 17 height 17
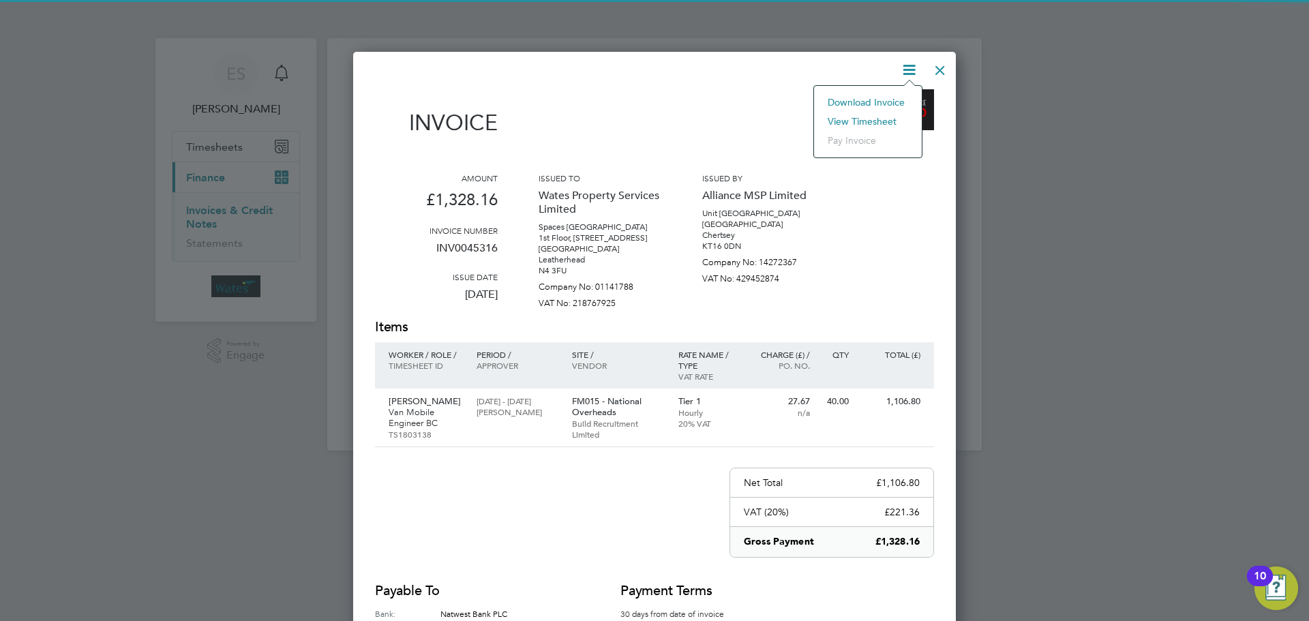
click at [876, 121] on li "View timesheet" at bounding box center [868, 121] width 94 height 19
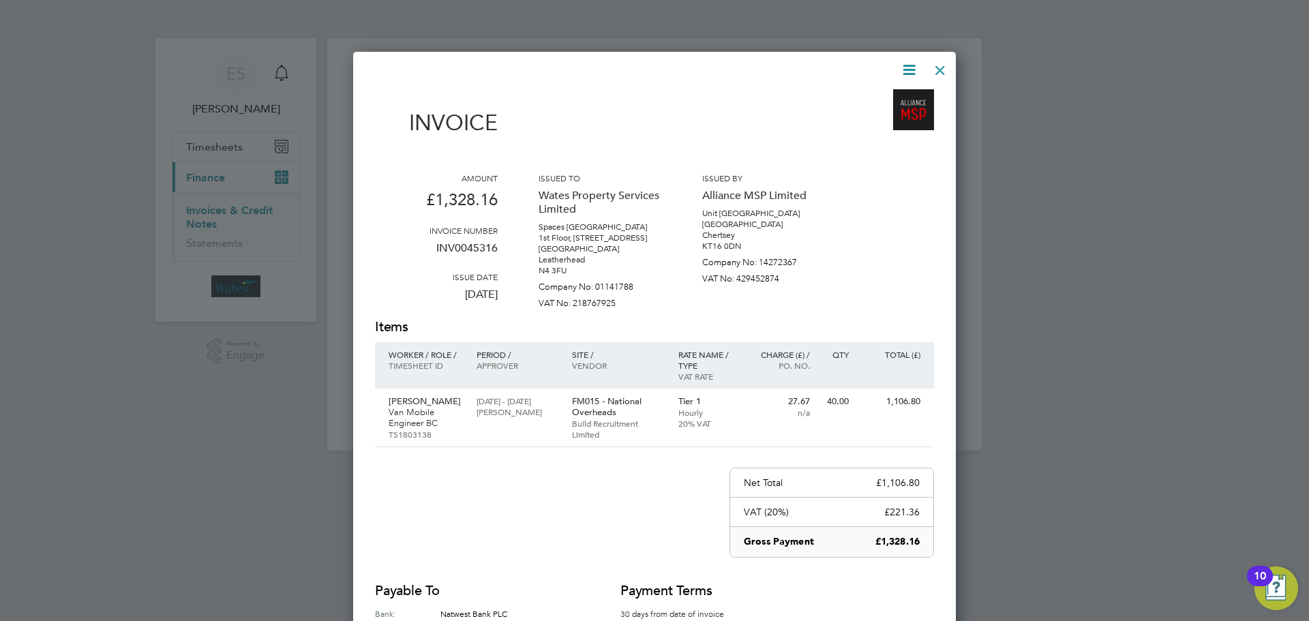
click at [937, 67] on div at bounding box center [940, 67] width 25 height 25
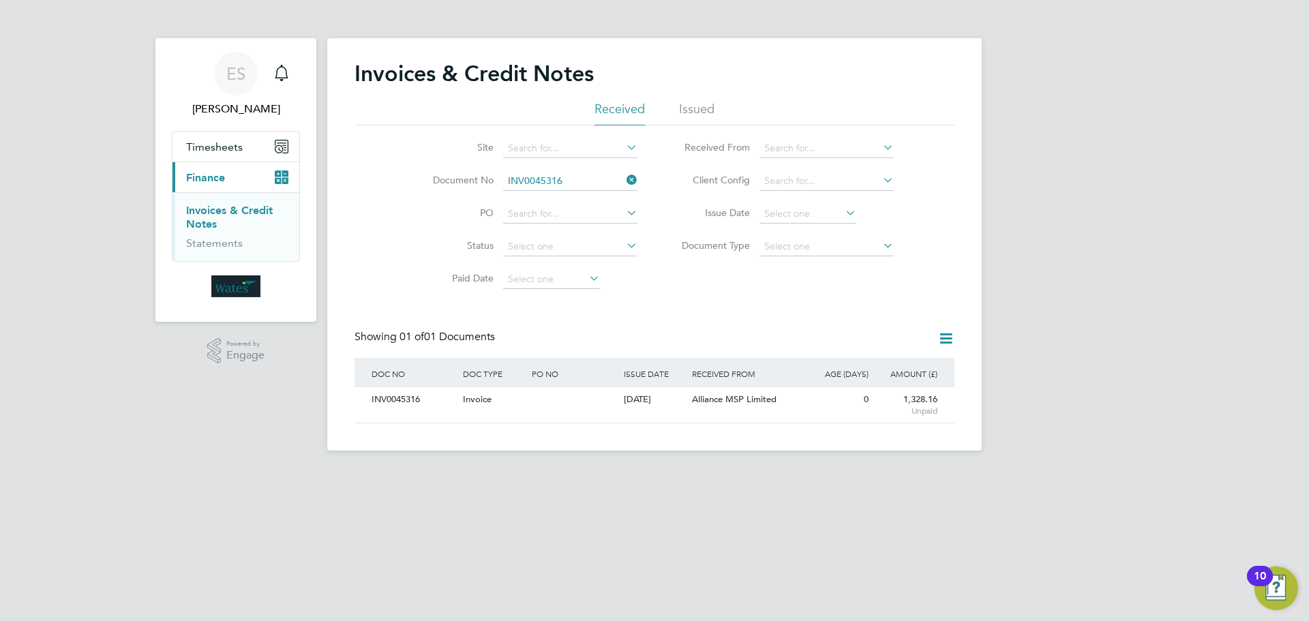
click at [624, 177] on icon at bounding box center [624, 179] width 0 height 19
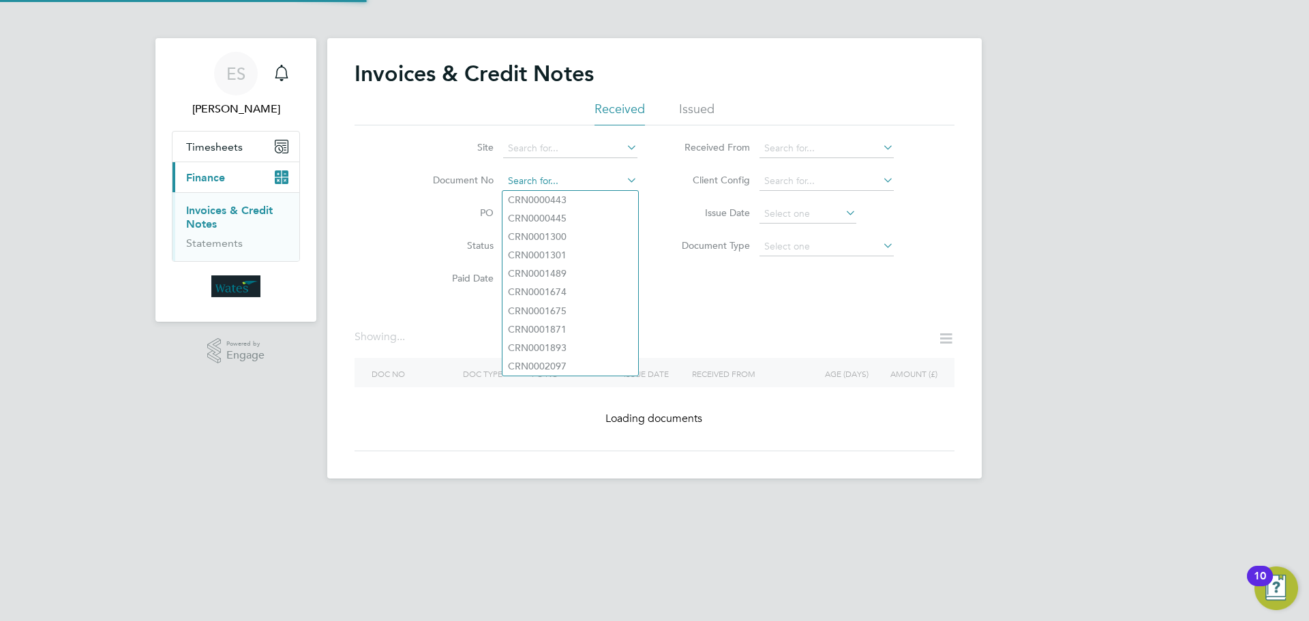
paste input "INV0045317"
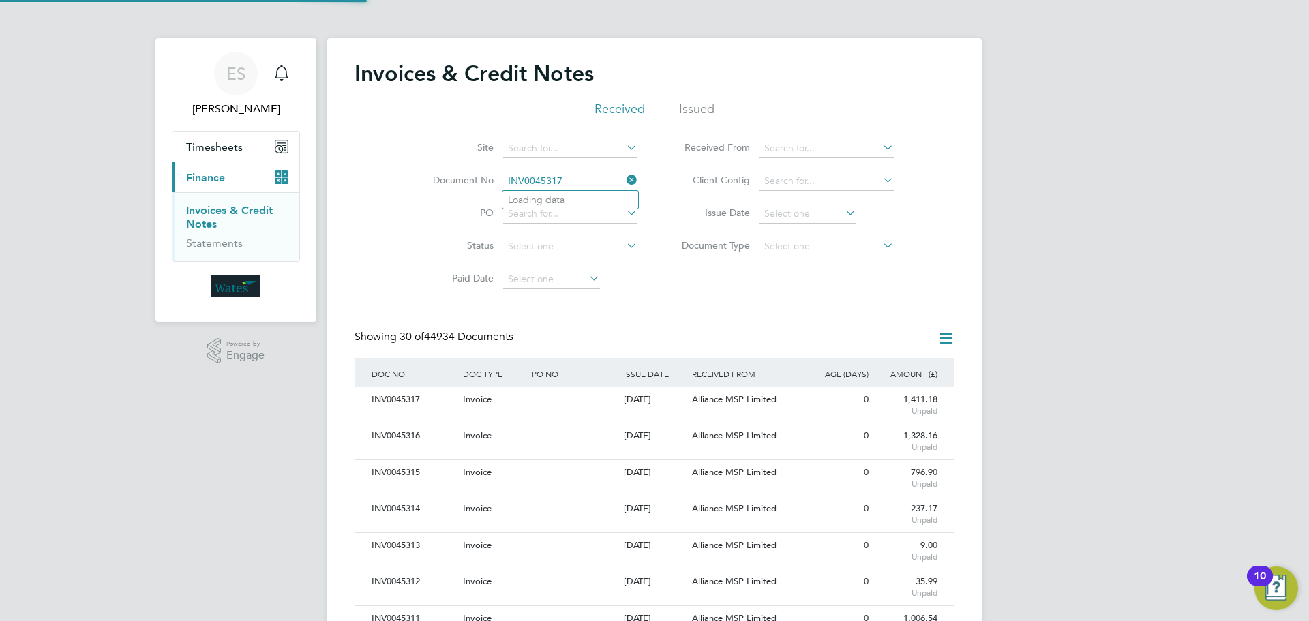
scroll to position [26, 93]
type input "INV0045317"
click at [561, 198] on b "INV0045317" at bounding box center [535, 200] width 55 height 12
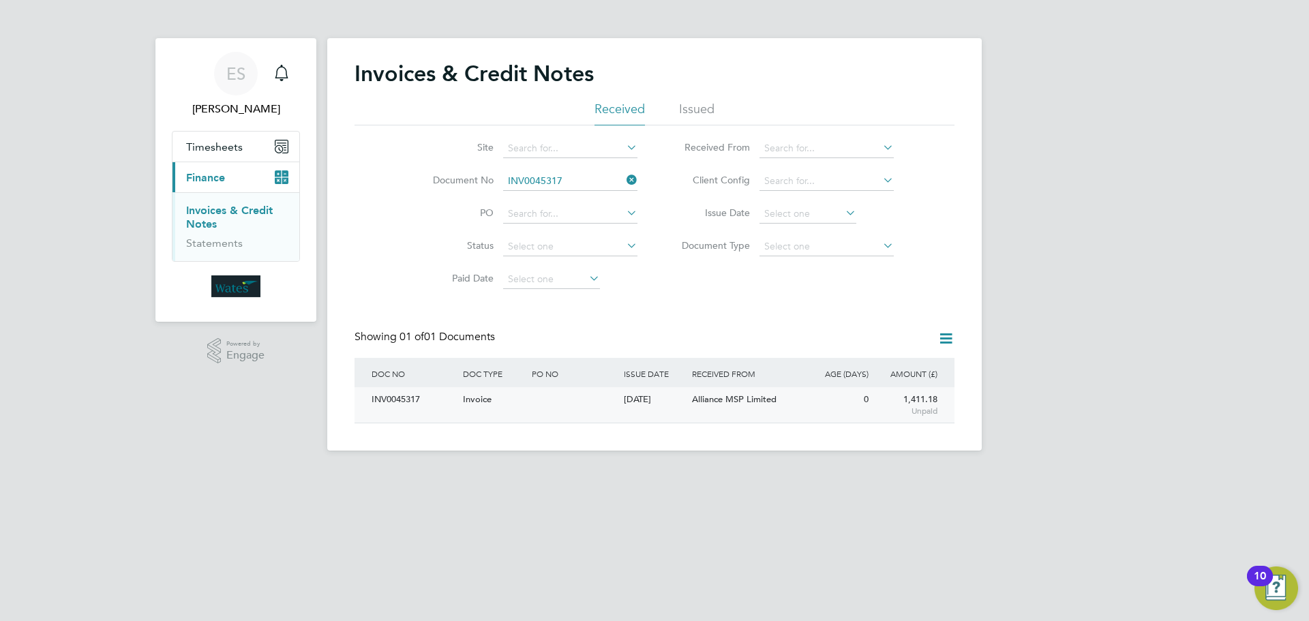
click at [408, 394] on div "INV0045317" at bounding box center [413, 399] width 91 height 25
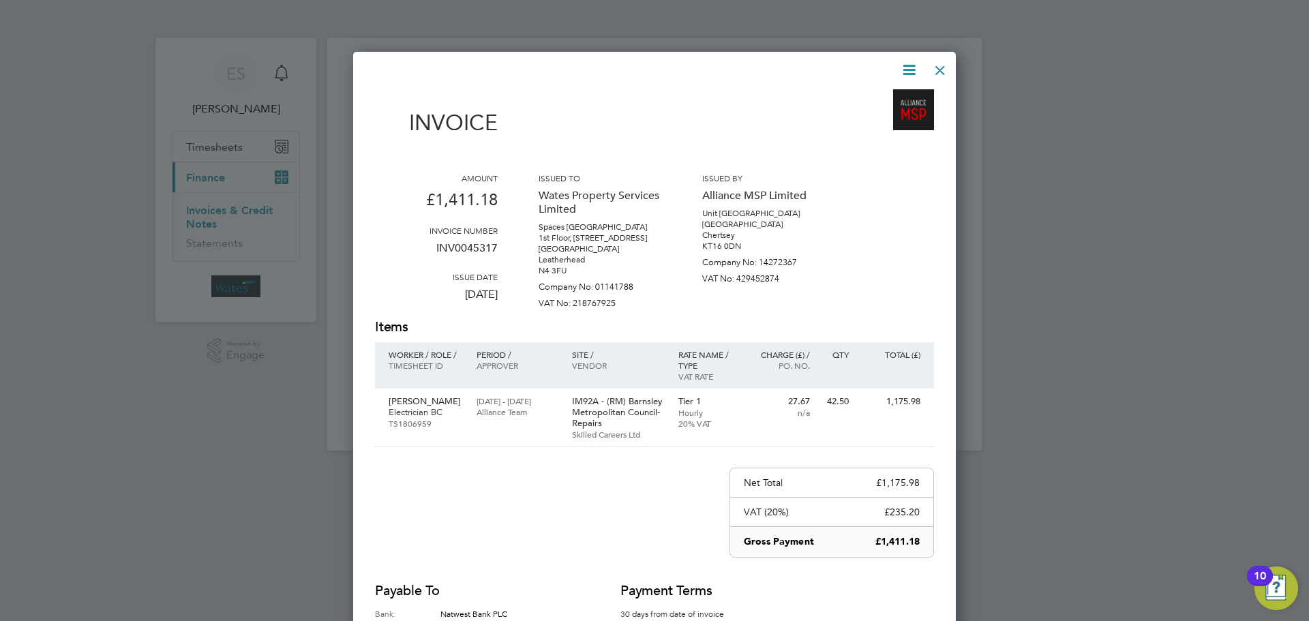
click at [903, 66] on icon at bounding box center [908, 69] width 17 height 17
click at [892, 97] on li "Download Invoice" at bounding box center [868, 102] width 94 height 19
click at [908, 65] on icon at bounding box center [908, 69] width 17 height 17
click at [875, 115] on li "View timesheet" at bounding box center [868, 121] width 94 height 19
click at [935, 66] on div at bounding box center [940, 67] width 25 height 25
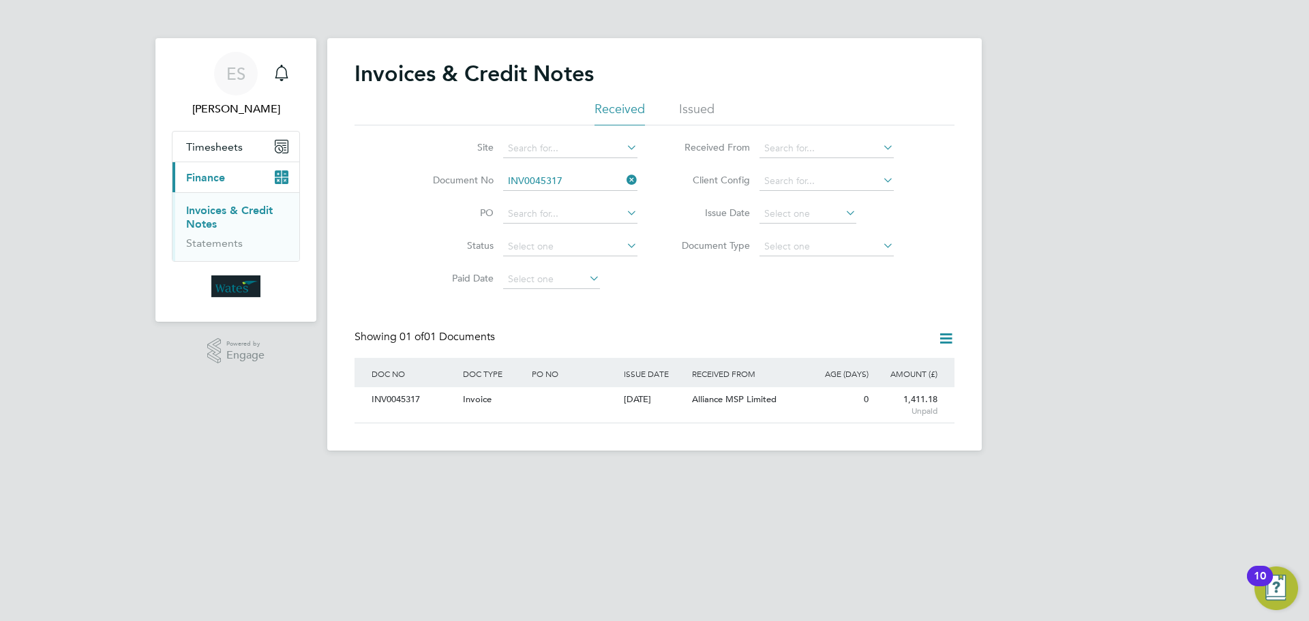
click at [624, 175] on icon at bounding box center [624, 179] width 0 height 19
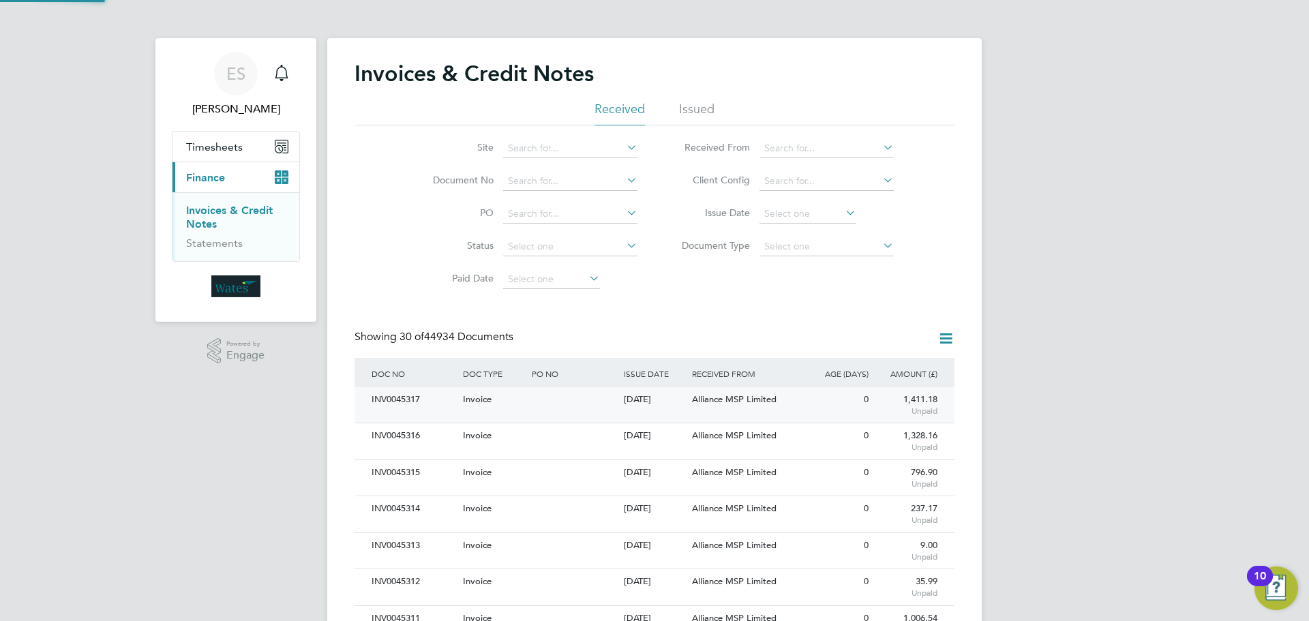
scroll to position [26, 93]
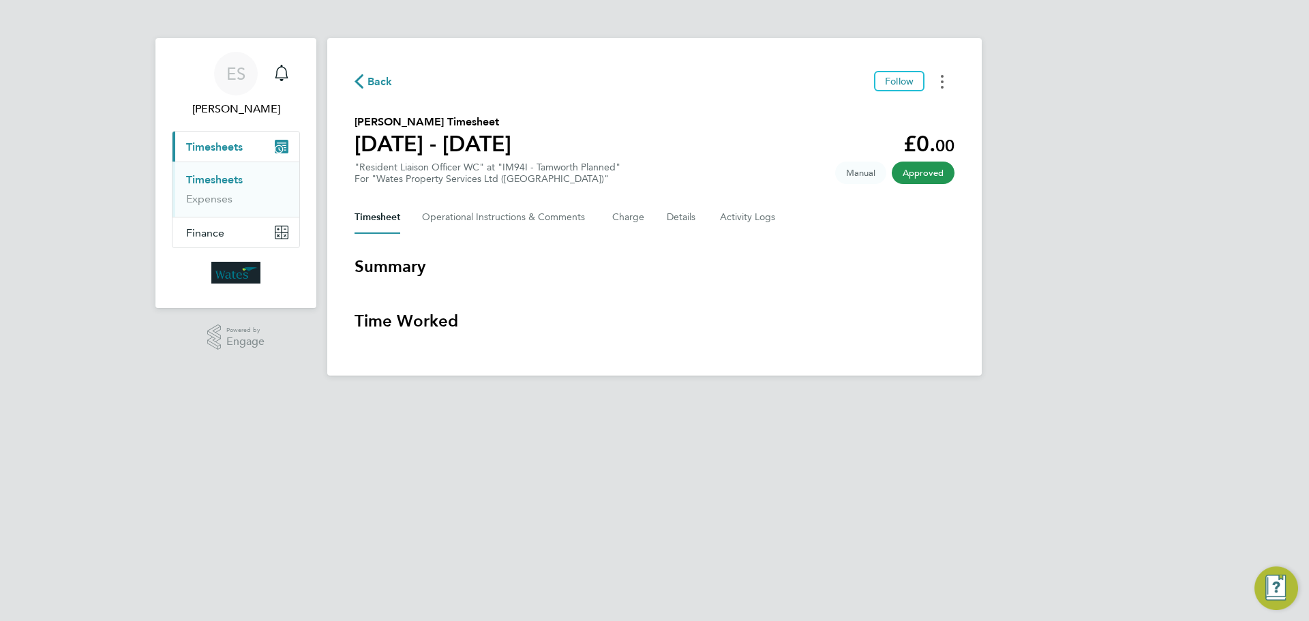
drag, startPoint x: 941, startPoint y: 78, endPoint x: 926, endPoint y: 91, distance: 19.3
click at [941, 78] on icon "Timesheets Menu" at bounding box center [942, 82] width 3 height 14
click at [894, 109] on link "Download timesheet" at bounding box center [873, 111] width 164 height 27
click at [934, 87] on button "Timesheets Menu" at bounding box center [942, 81] width 25 height 21
click at [837, 115] on link "Download timesheet" at bounding box center [873, 111] width 164 height 27
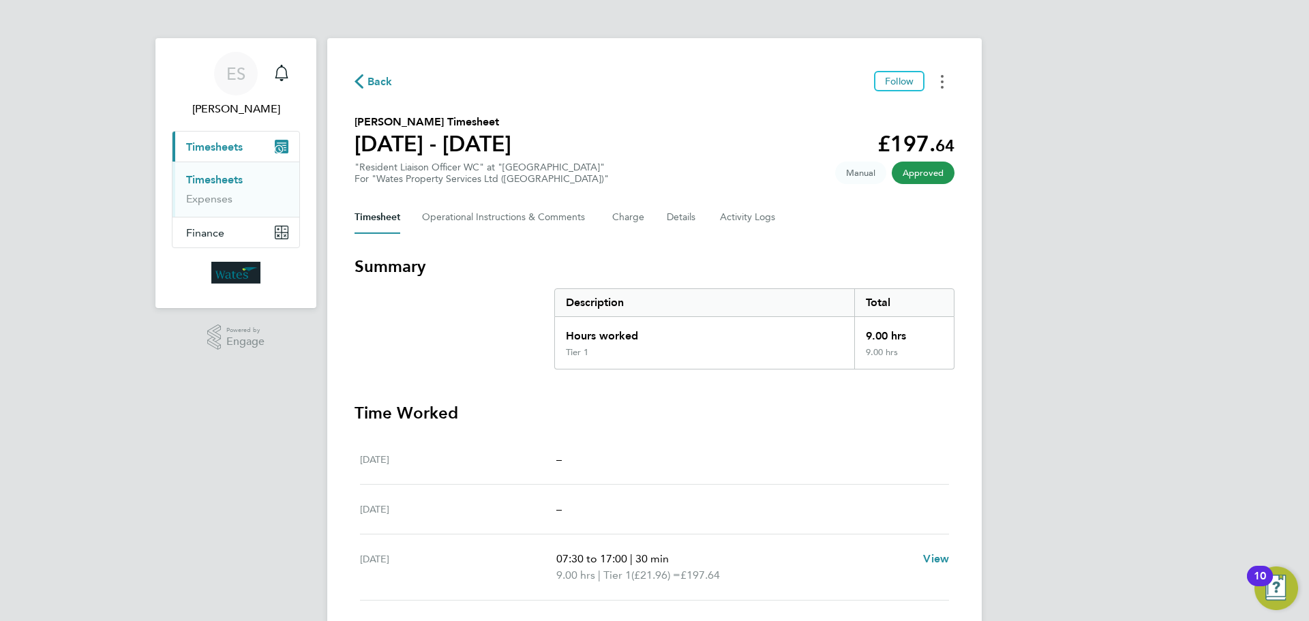
click at [945, 82] on button "Timesheets Menu" at bounding box center [942, 81] width 25 height 21
click at [890, 109] on link "Download timesheet" at bounding box center [873, 111] width 164 height 27
click at [936, 74] on button "Timesheets Menu" at bounding box center [942, 81] width 25 height 21
drag, startPoint x: 926, startPoint y: 88, endPoint x: 756, endPoint y: 140, distance: 178.3
click at [902, 111] on link "Download timesheet" at bounding box center [873, 111] width 164 height 27
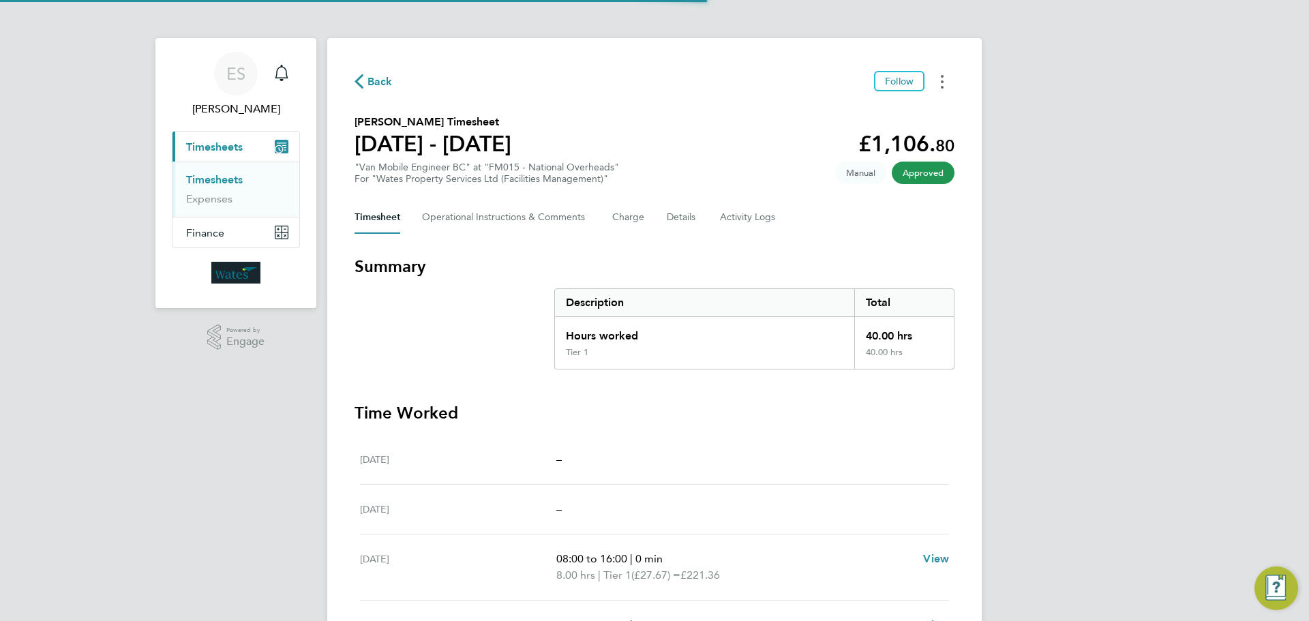
click at [945, 82] on button "Timesheets Menu" at bounding box center [942, 81] width 25 height 21
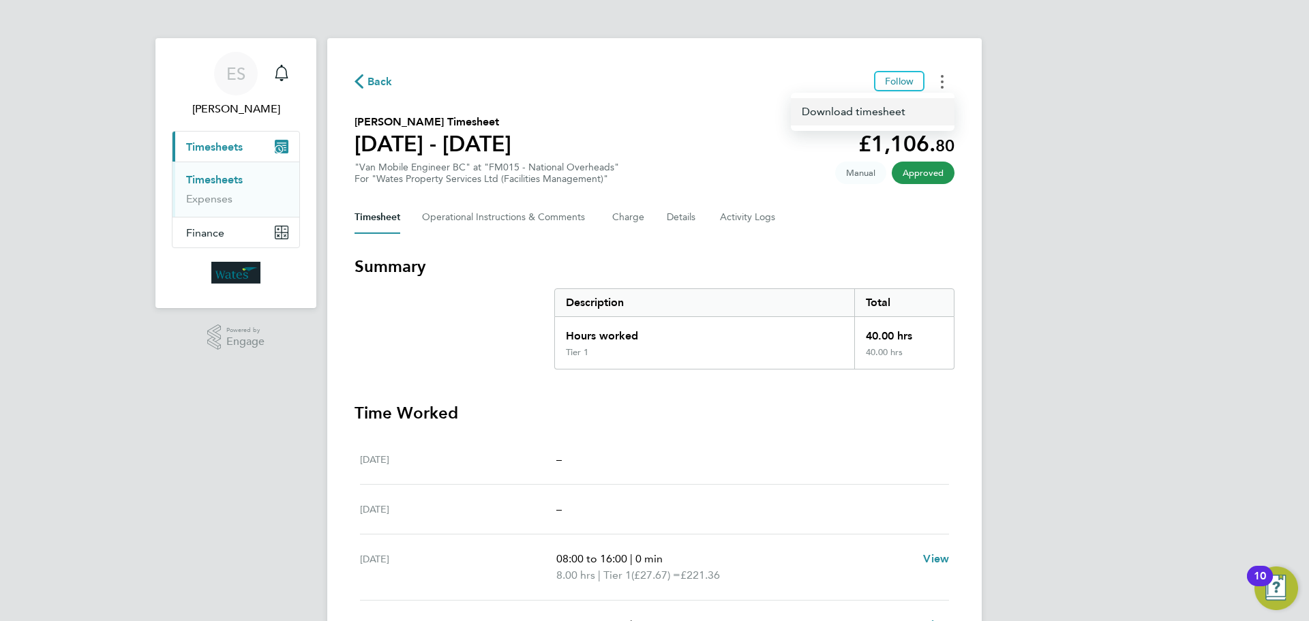
click at [882, 111] on link "Download timesheet" at bounding box center [873, 111] width 164 height 27
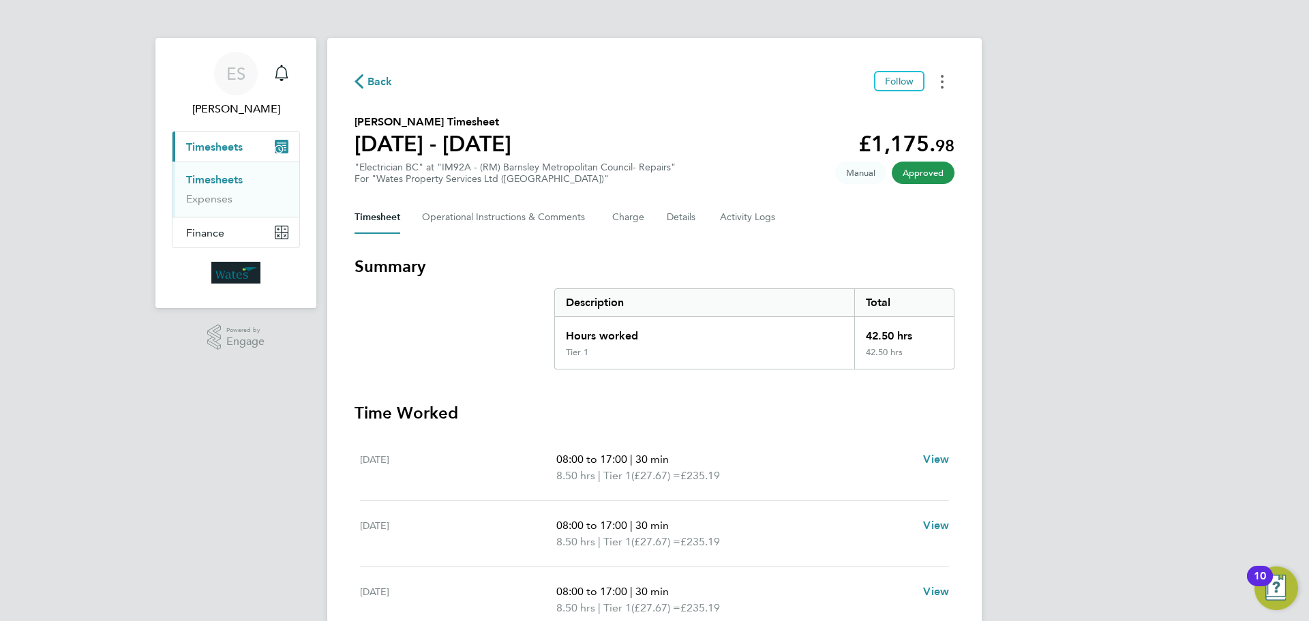
click at [937, 80] on button "Timesheets Menu" at bounding box center [942, 81] width 25 height 21
click at [882, 108] on link "Download timesheet" at bounding box center [873, 111] width 164 height 27
